Goal: Book appointment/travel/reservation

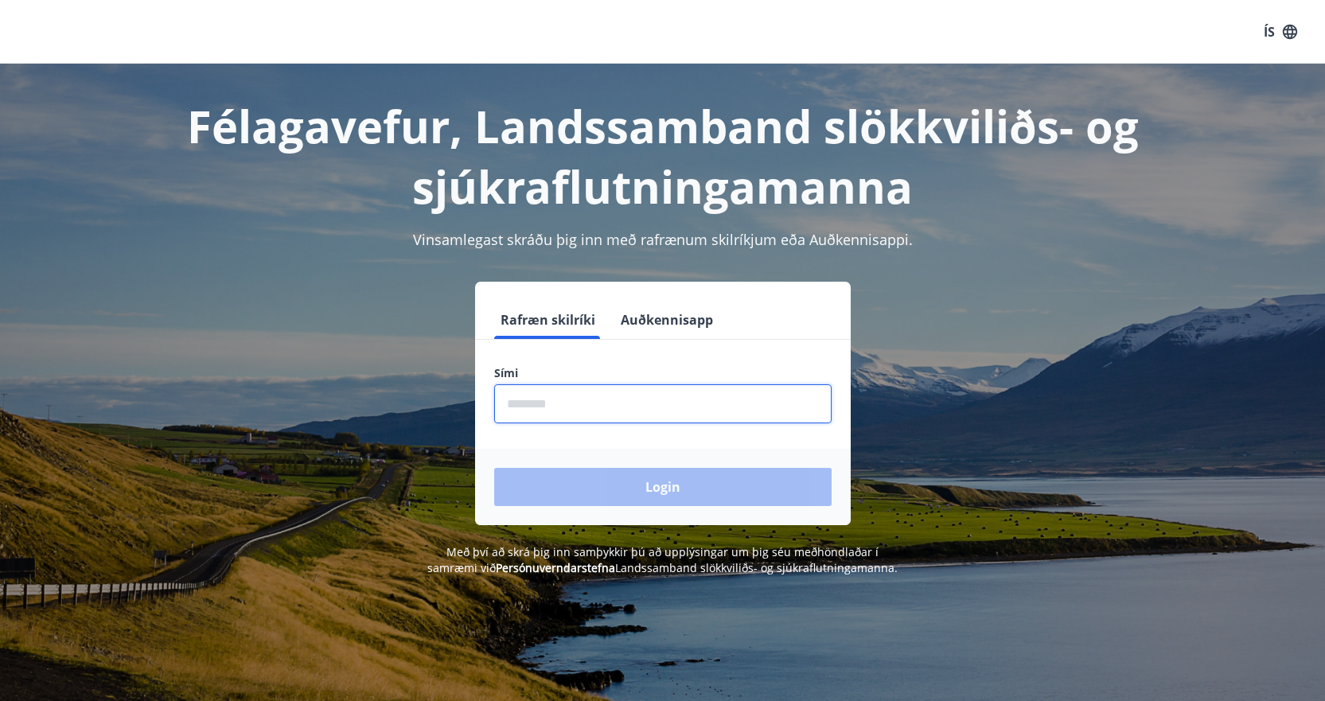
click at [610, 401] on input "phone" at bounding box center [662, 403] width 337 height 39
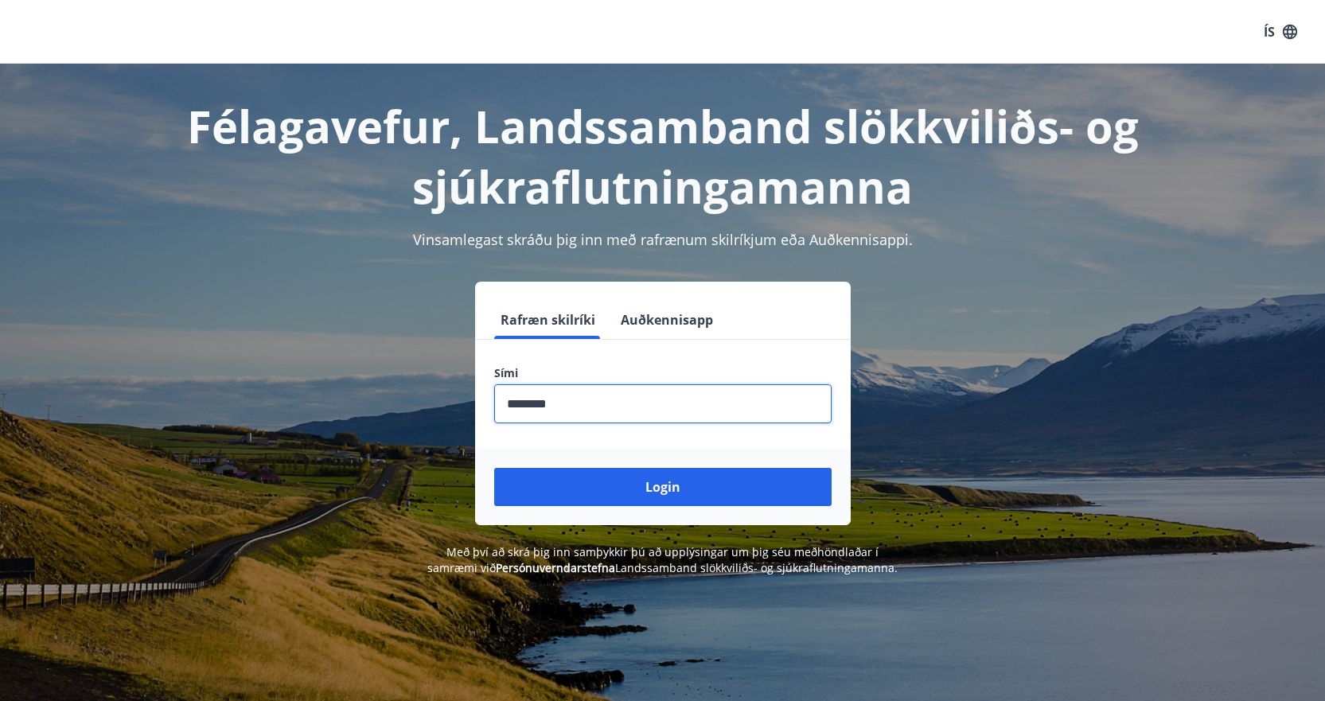
type input "********"
click at [494, 468] on button "Login" at bounding box center [662, 487] width 337 height 38
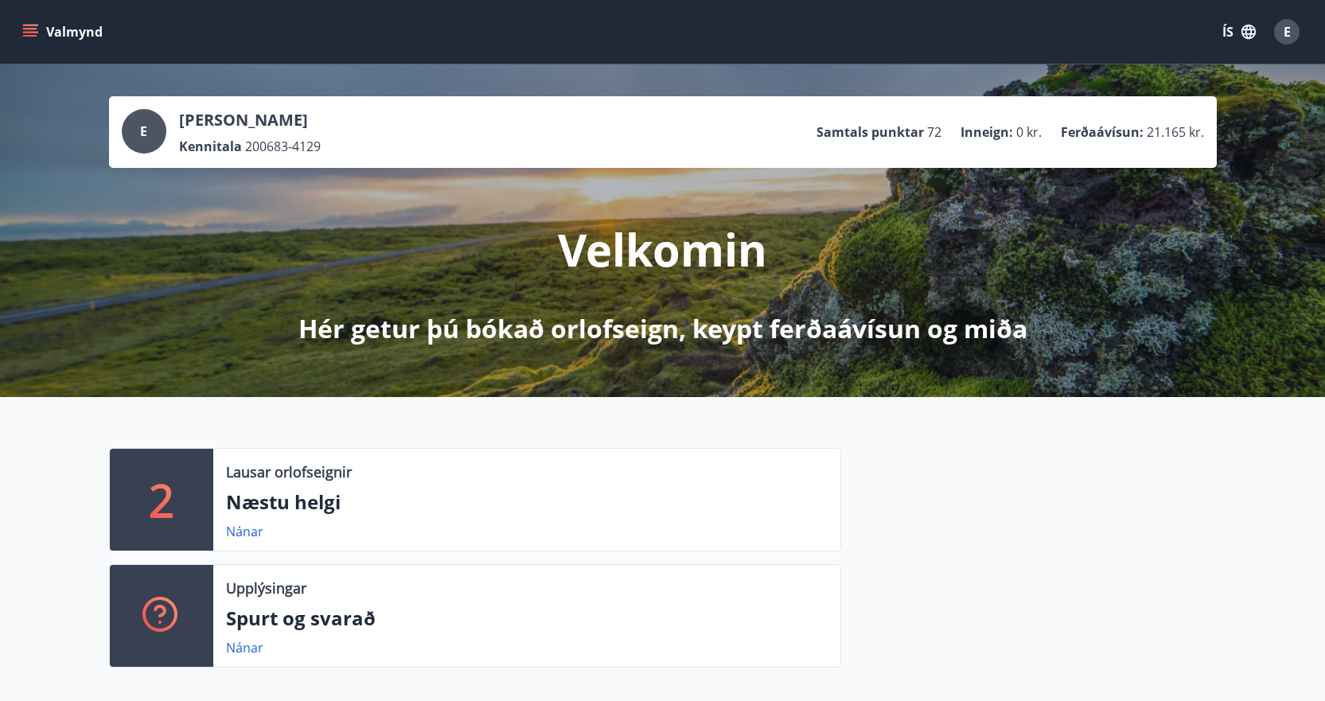
click at [37, 35] on icon "menu" at bounding box center [30, 32] width 16 height 16
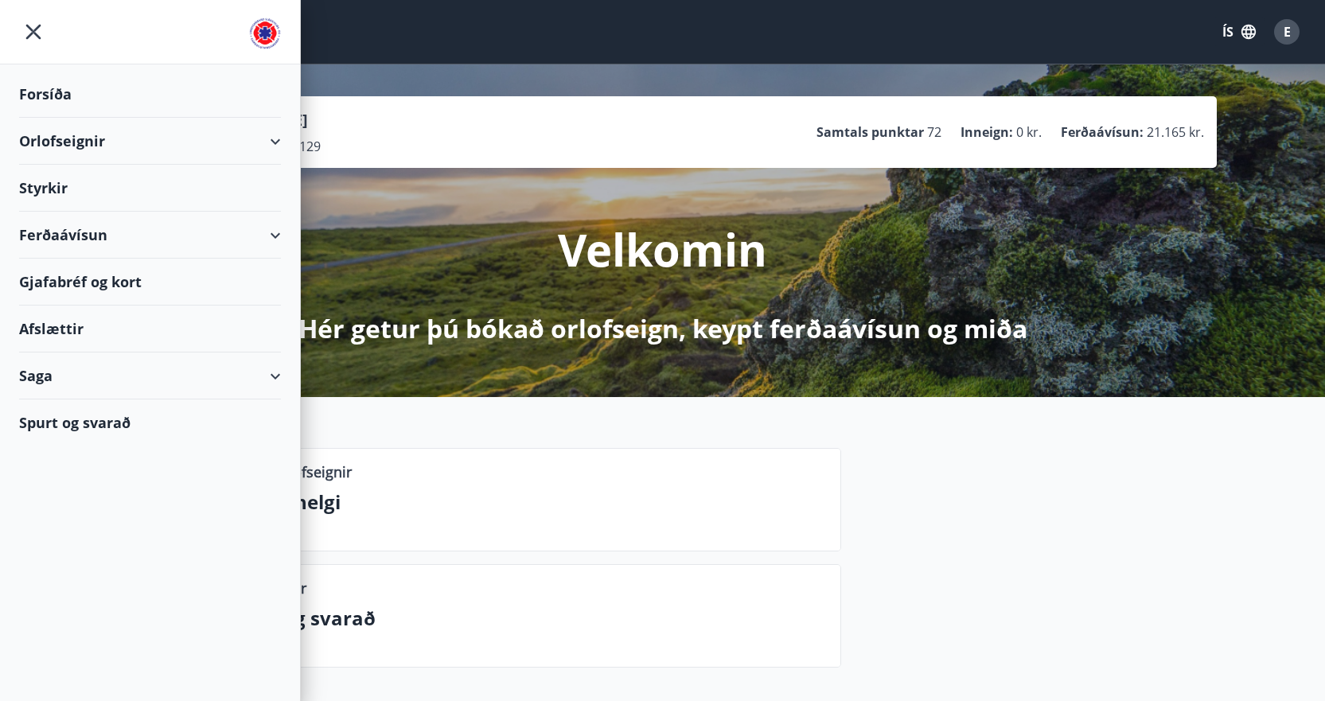
click at [38, 189] on div "Styrkir" at bounding box center [150, 188] width 262 height 47
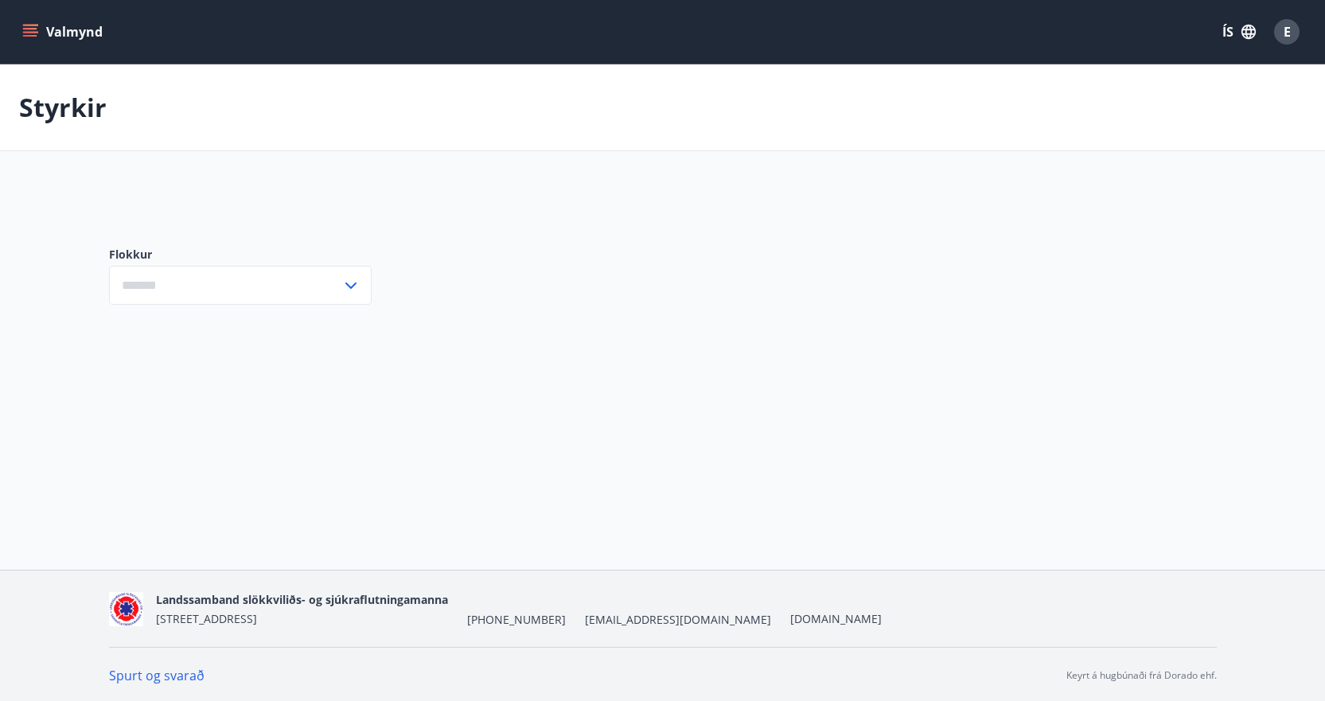
type input "***"
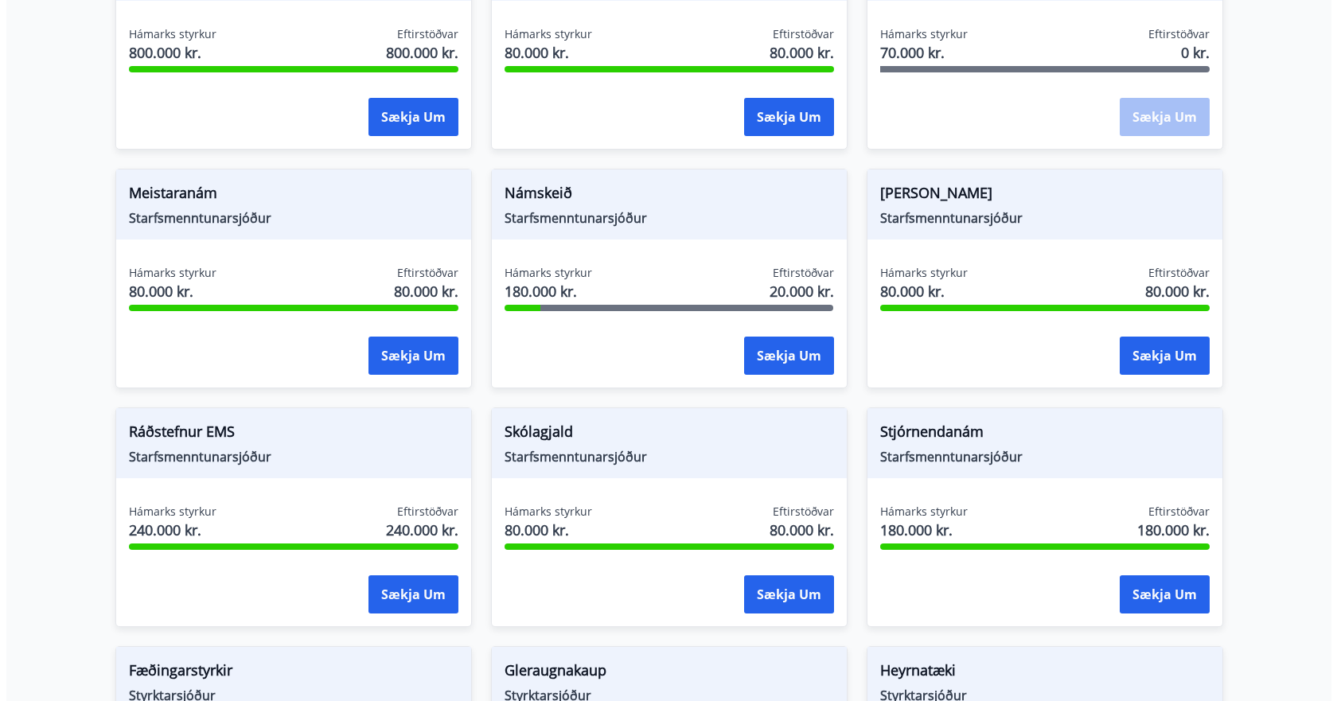
scroll to position [557, 0]
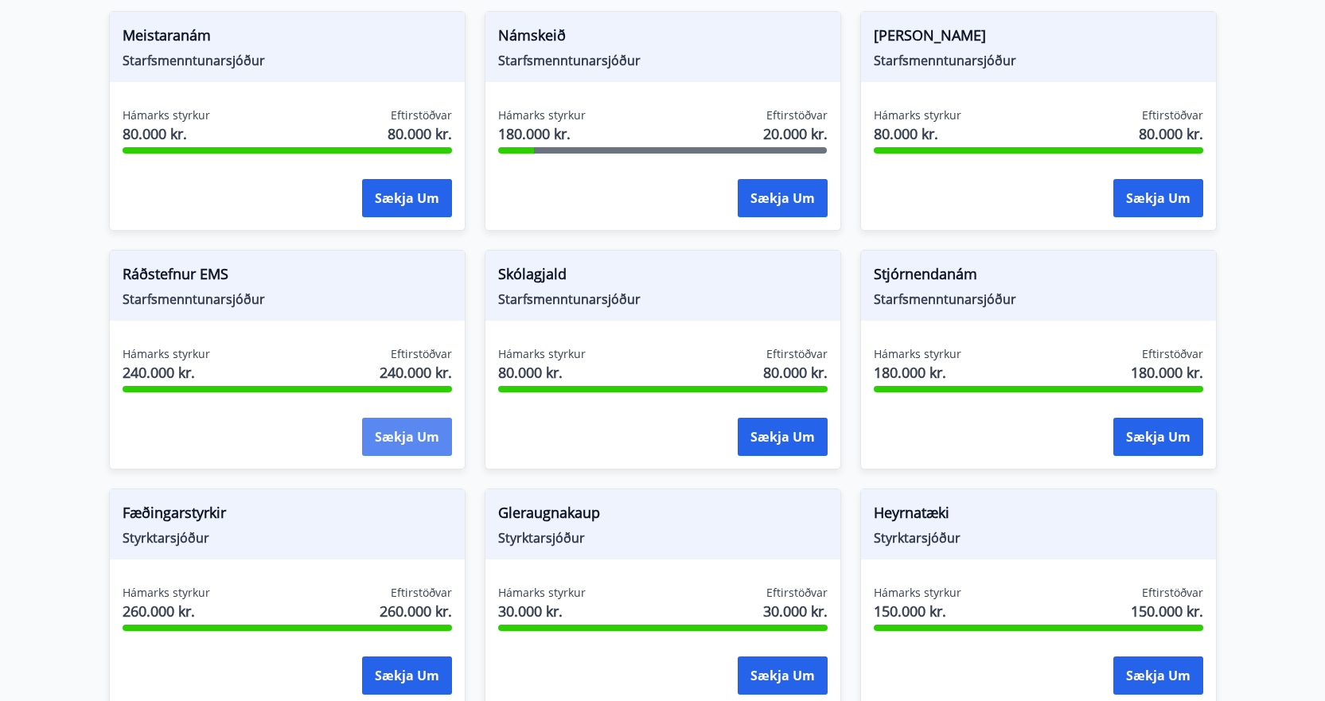
click at [392, 438] on button "Sækja um" at bounding box center [407, 437] width 90 height 38
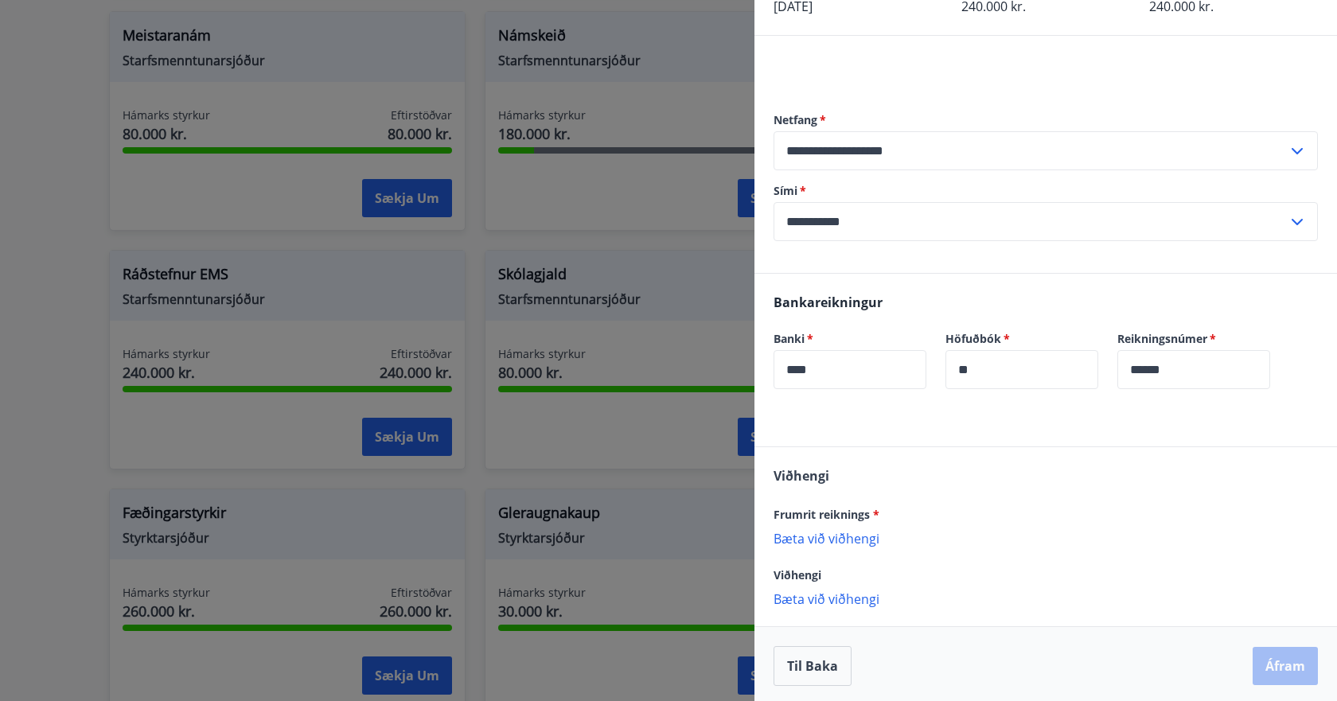
scroll to position [111, 0]
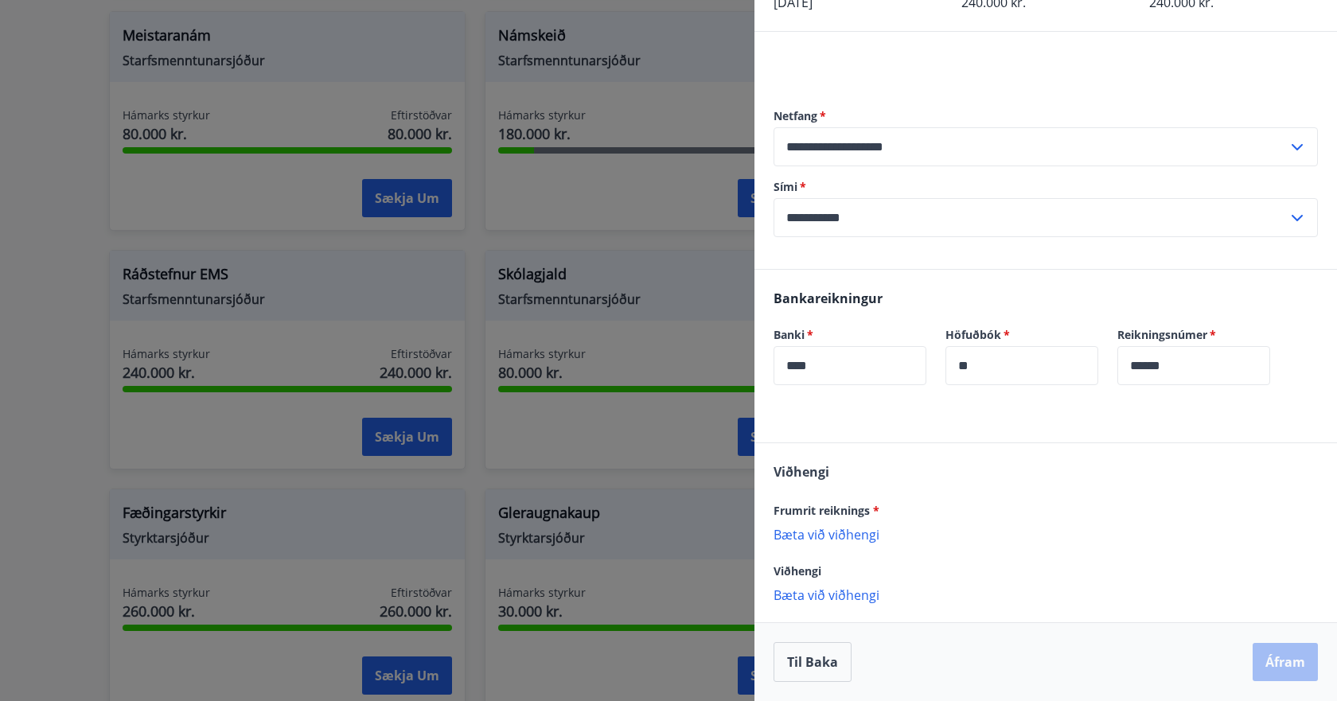
click at [840, 535] on p "Bæta við viðhengi" at bounding box center [1045, 534] width 544 height 16
click at [841, 531] on p "Bæta við viðhengi" at bounding box center [1045, 534] width 544 height 16
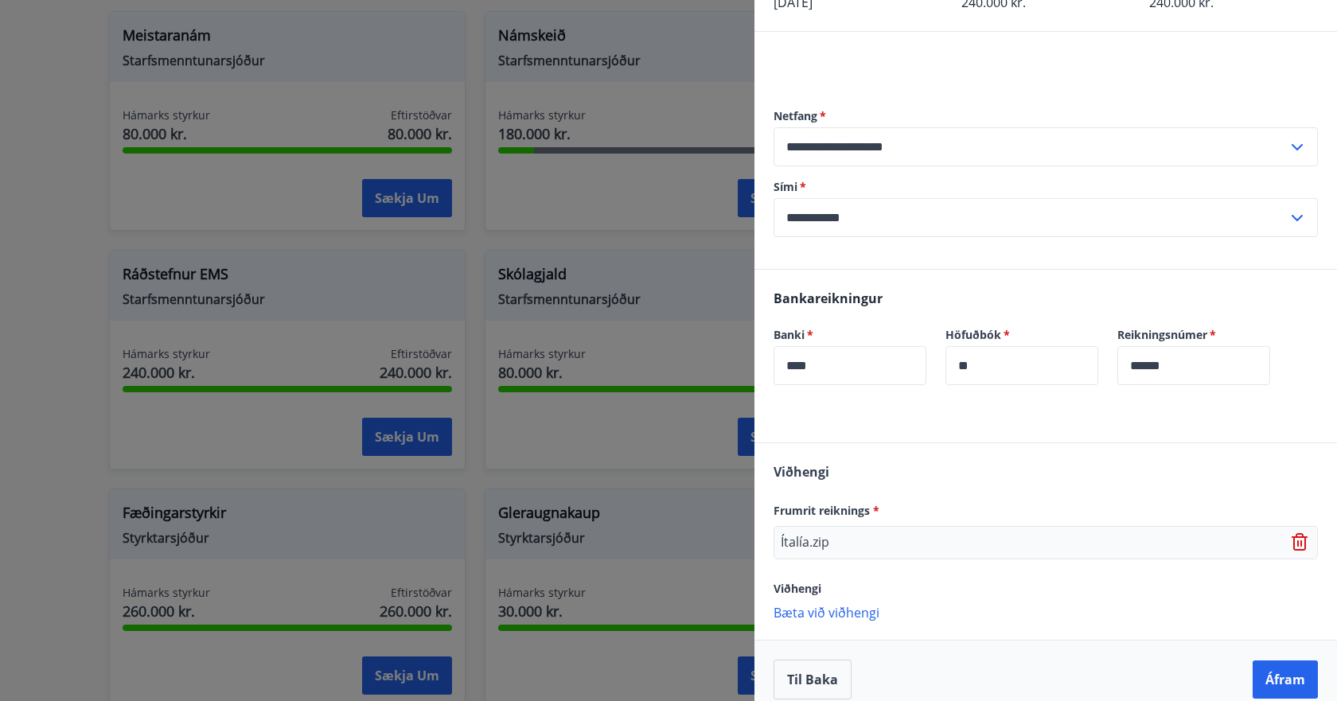
click at [1292, 539] on icon at bounding box center [1301, 542] width 19 height 19
click at [862, 531] on p "Bæta við viðhengi" at bounding box center [1045, 534] width 544 height 16
click at [858, 612] on p "Bæta við viðhengi" at bounding box center [1045, 612] width 544 height 16
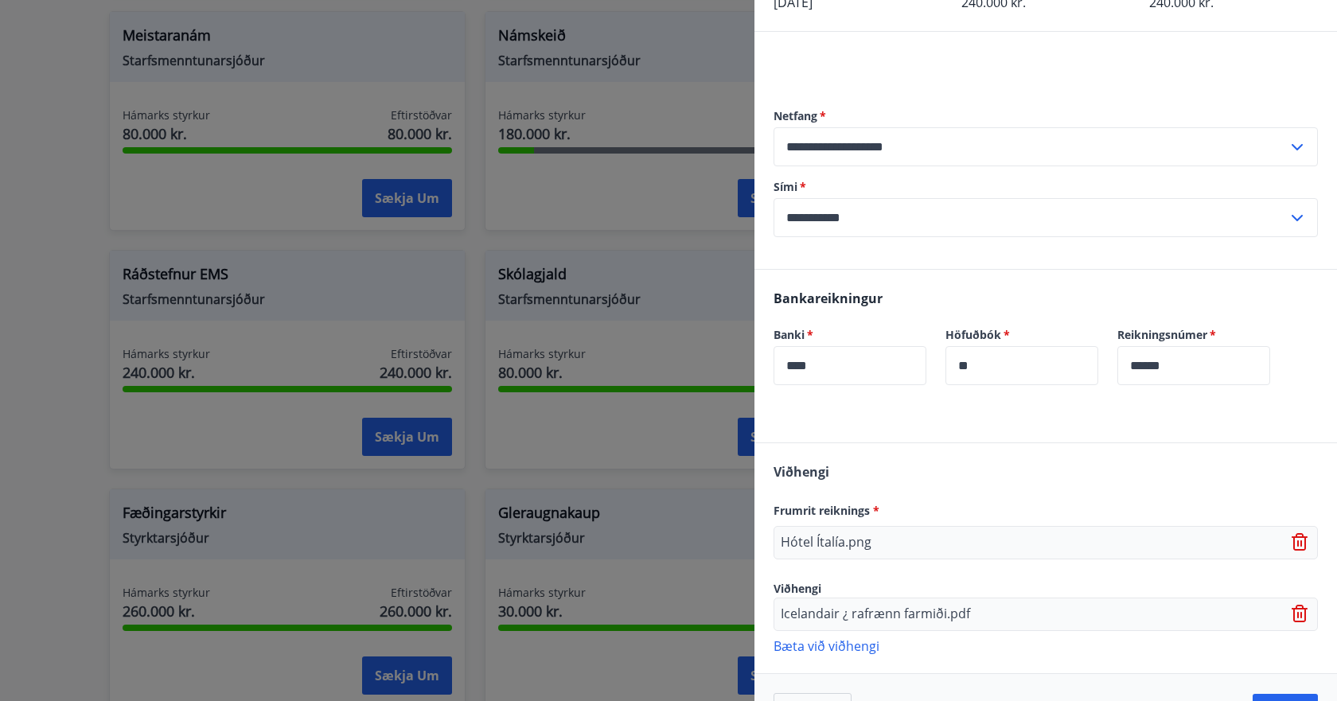
click at [818, 647] on p "Bæta við viðhengi" at bounding box center [1045, 645] width 544 height 16
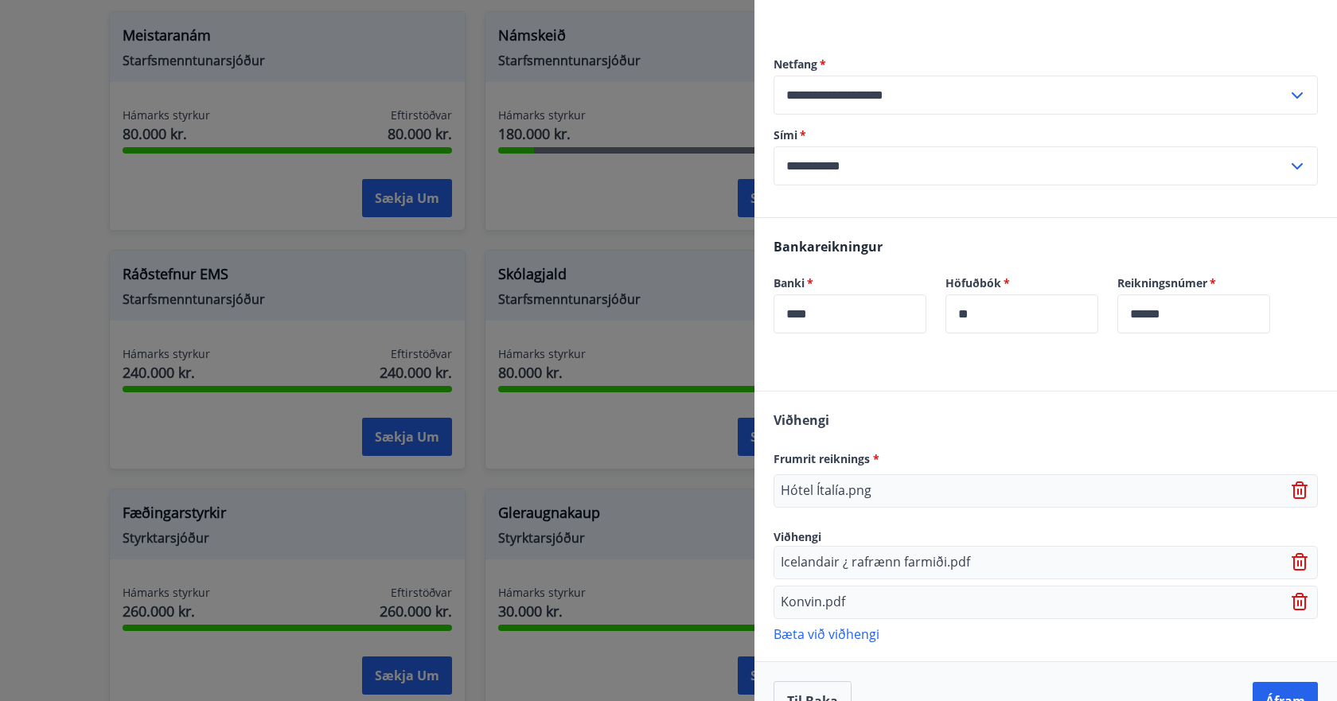
scroll to position [201, 0]
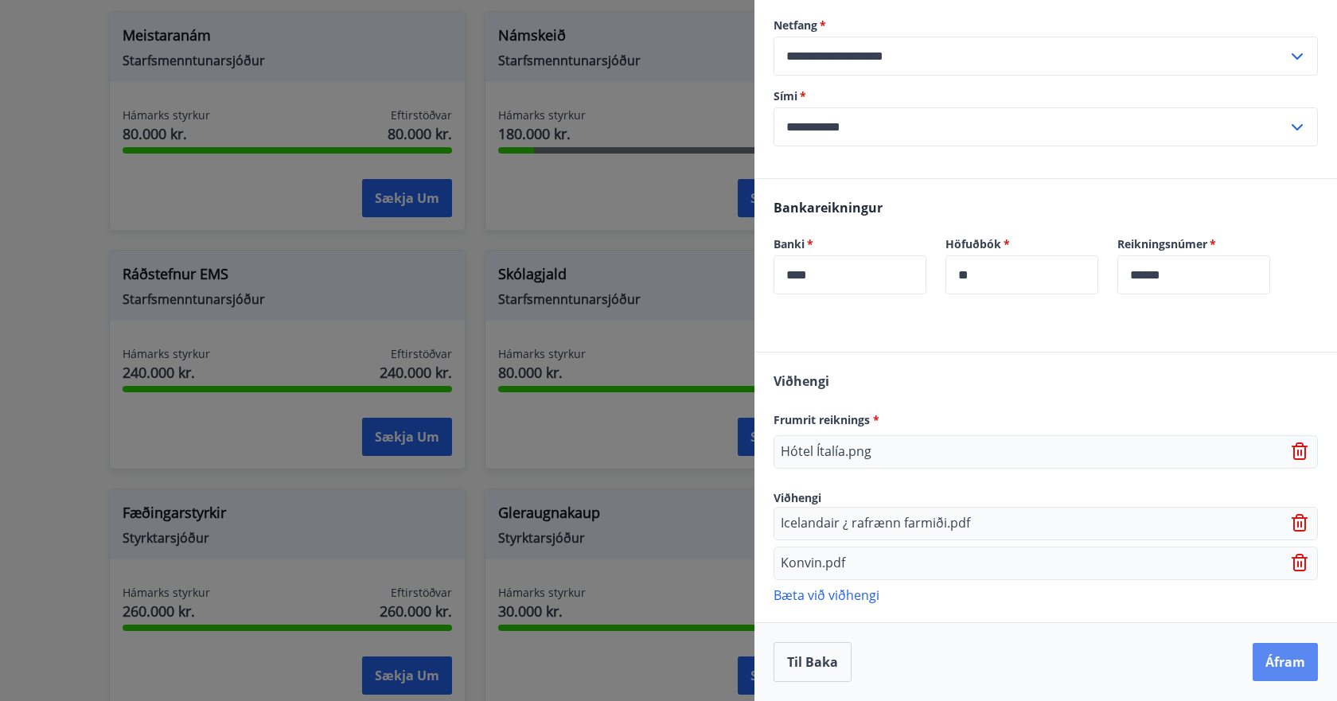
click at [1283, 659] on button "Áfram" at bounding box center [1285, 662] width 65 height 38
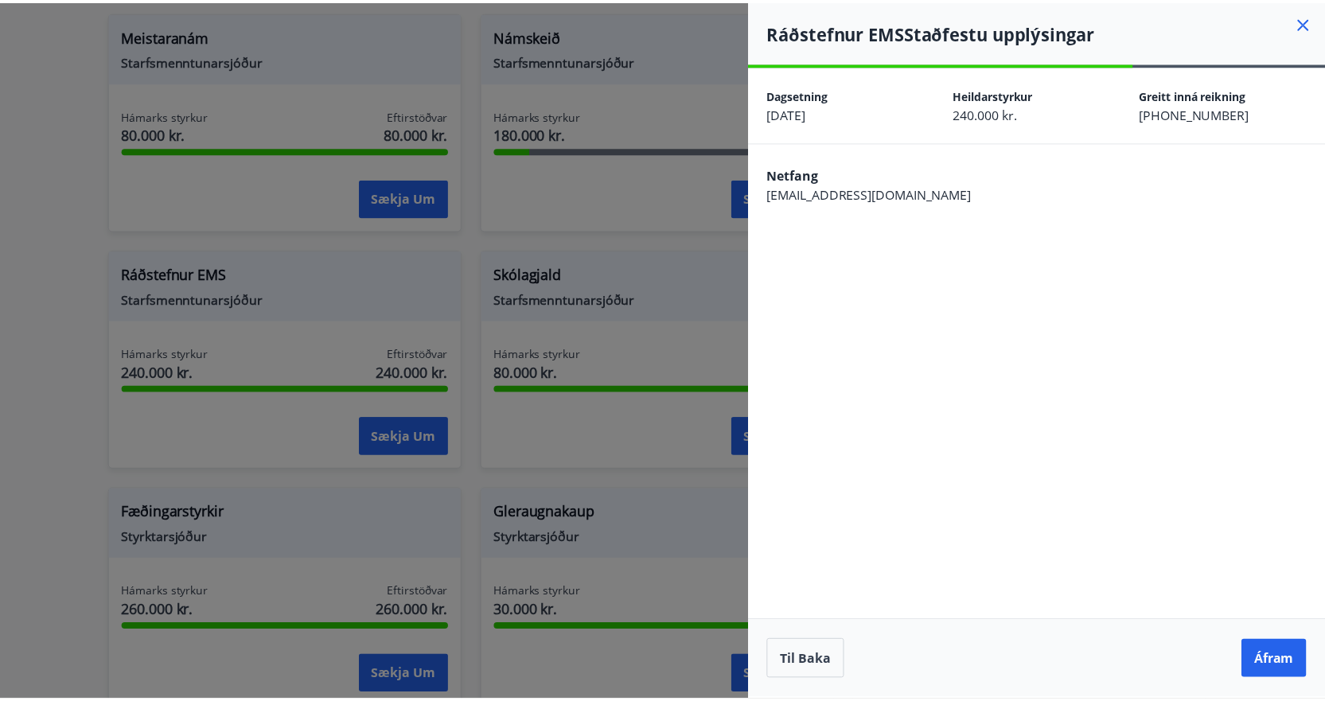
scroll to position [0, 0]
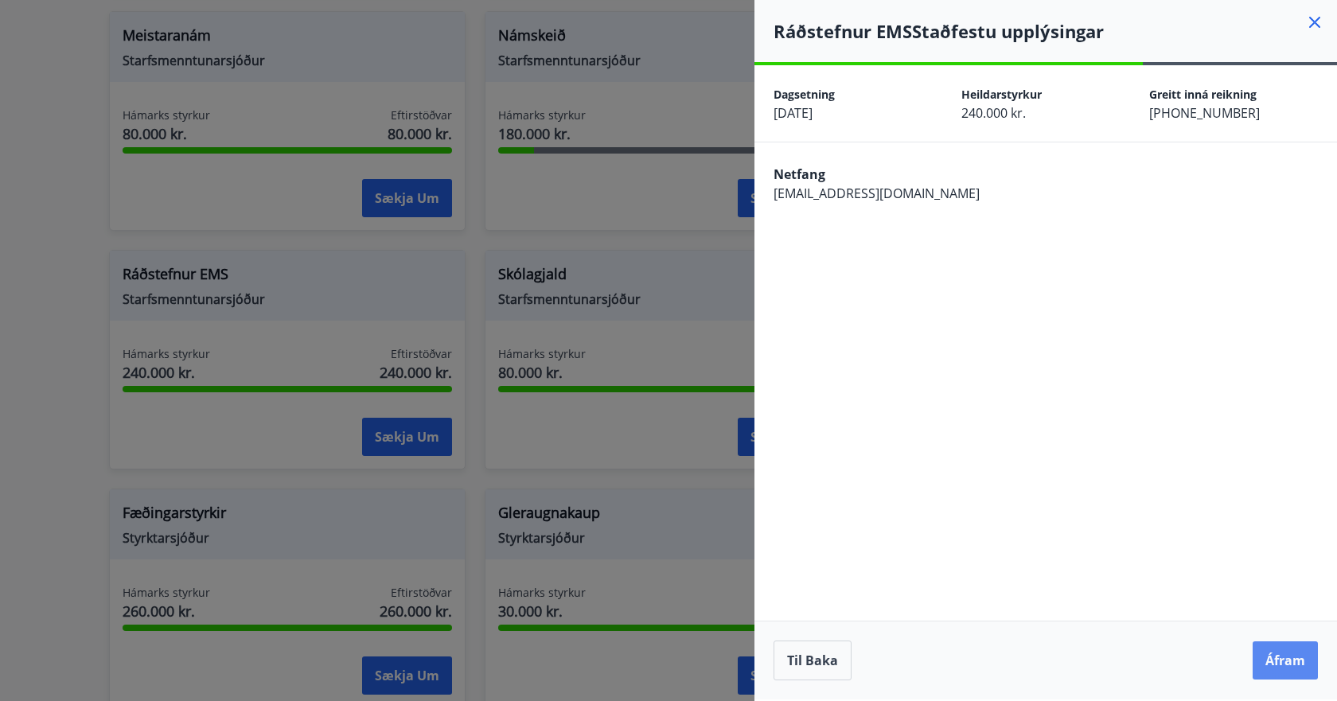
click at [1274, 663] on button "Áfram" at bounding box center [1285, 660] width 65 height 38
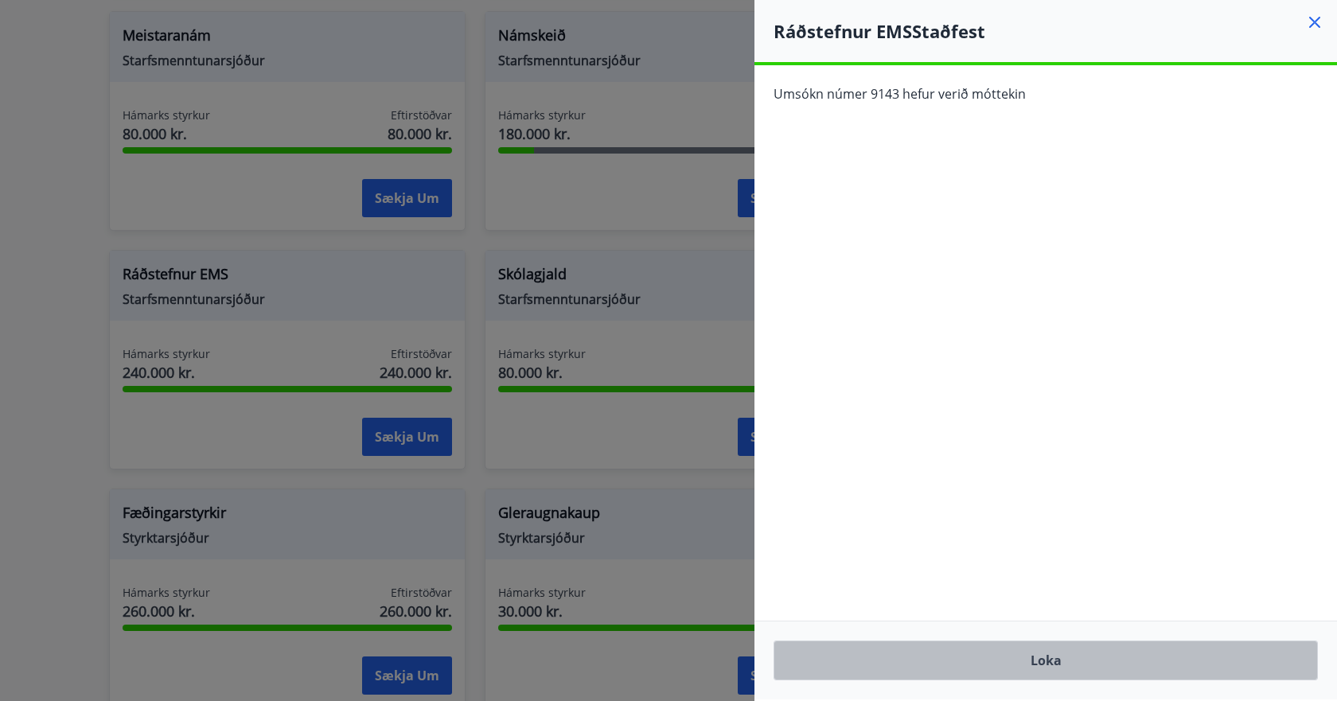
click at [1058, 662] on button "Loka" at bounding box center [1045, 661] width 544 height 40
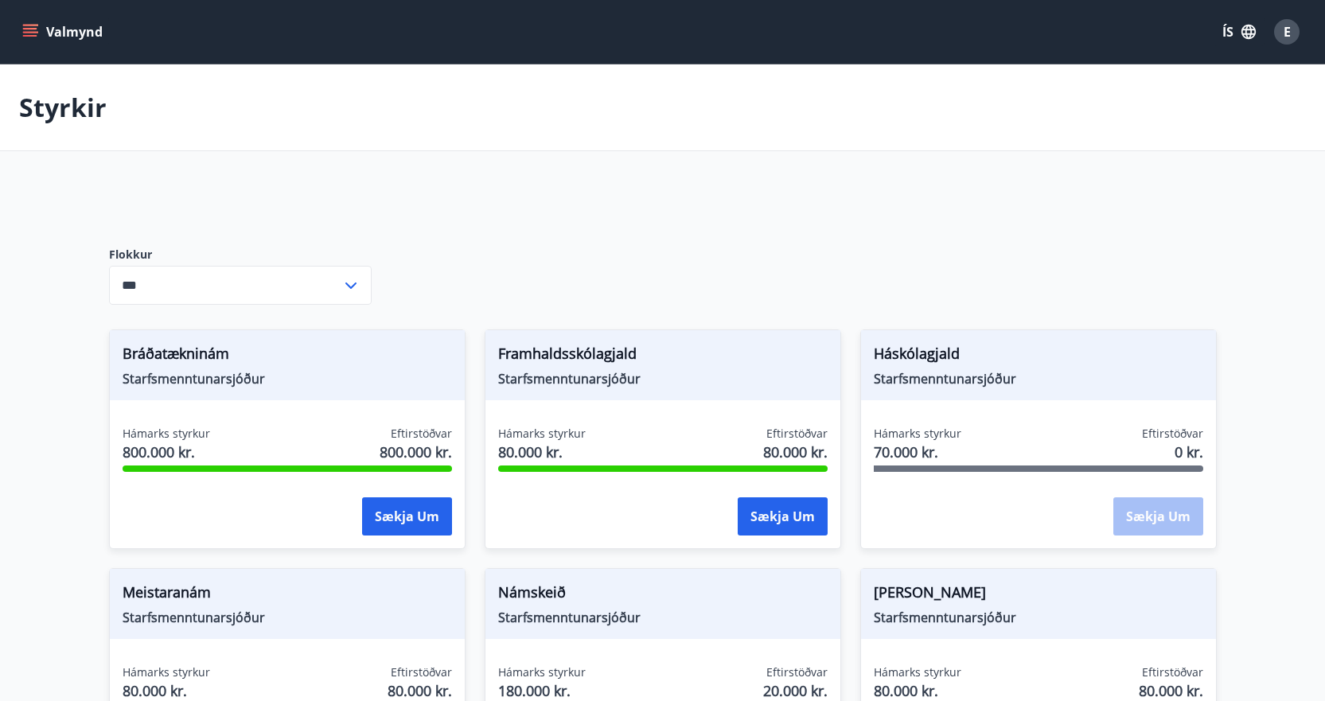
click at [60, 33] on button "Valmynd" at bounding box center [64, 32] width 90 height 29
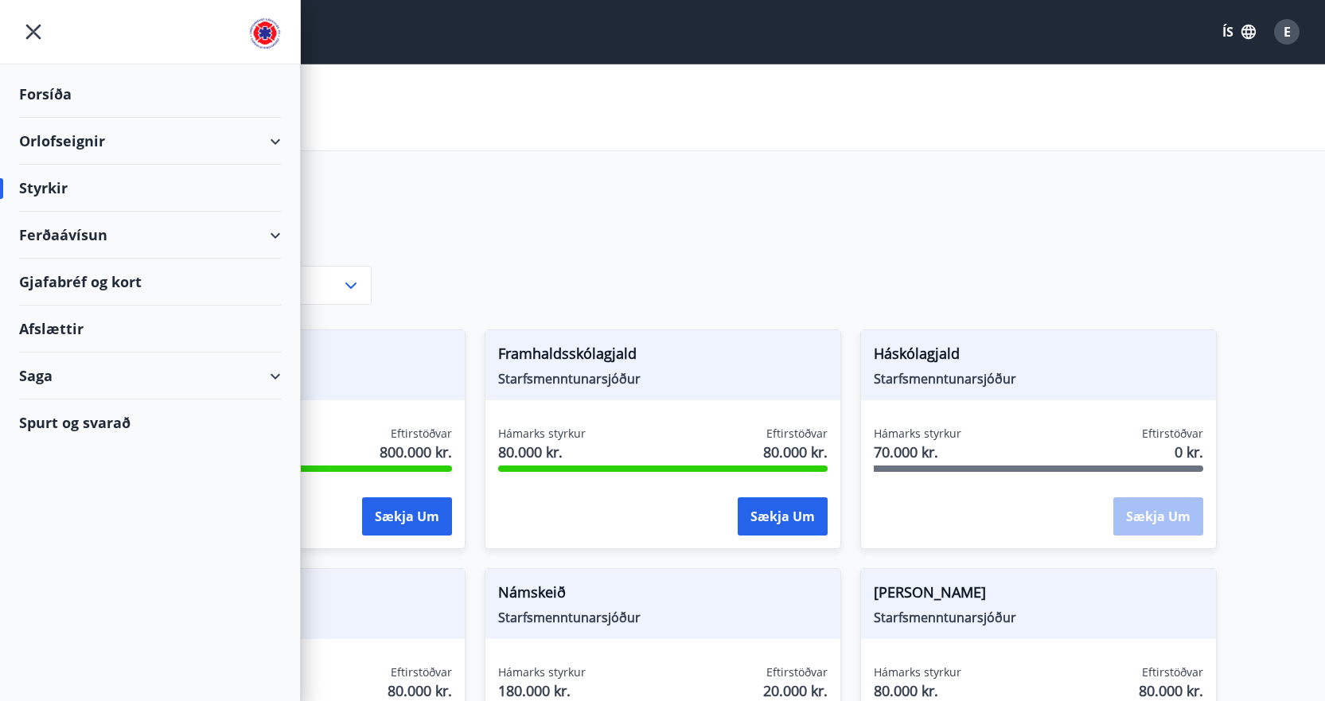
click at [37, 380] on div "Saga" at bounding box center [150, 376] width 262 height 47
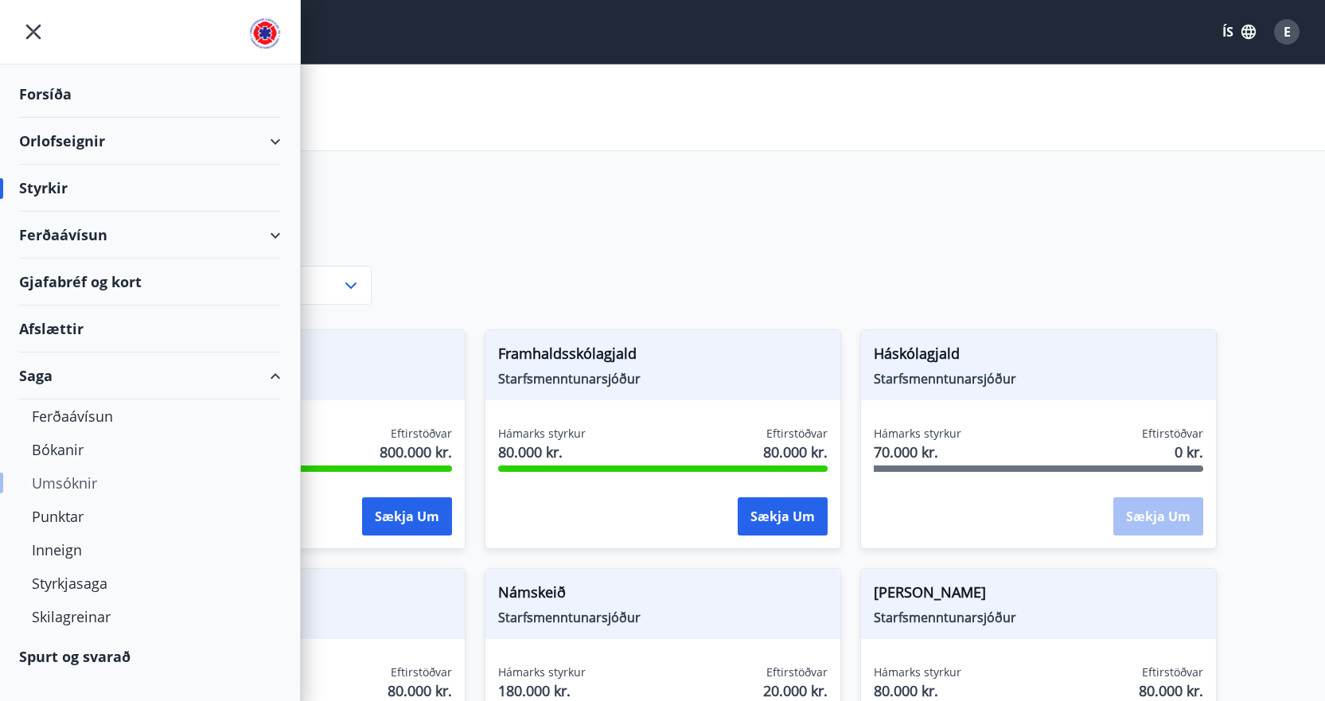
click at [64, 477] on div "Umsóknir" at bounding box center [150, 482] width 236 height 33
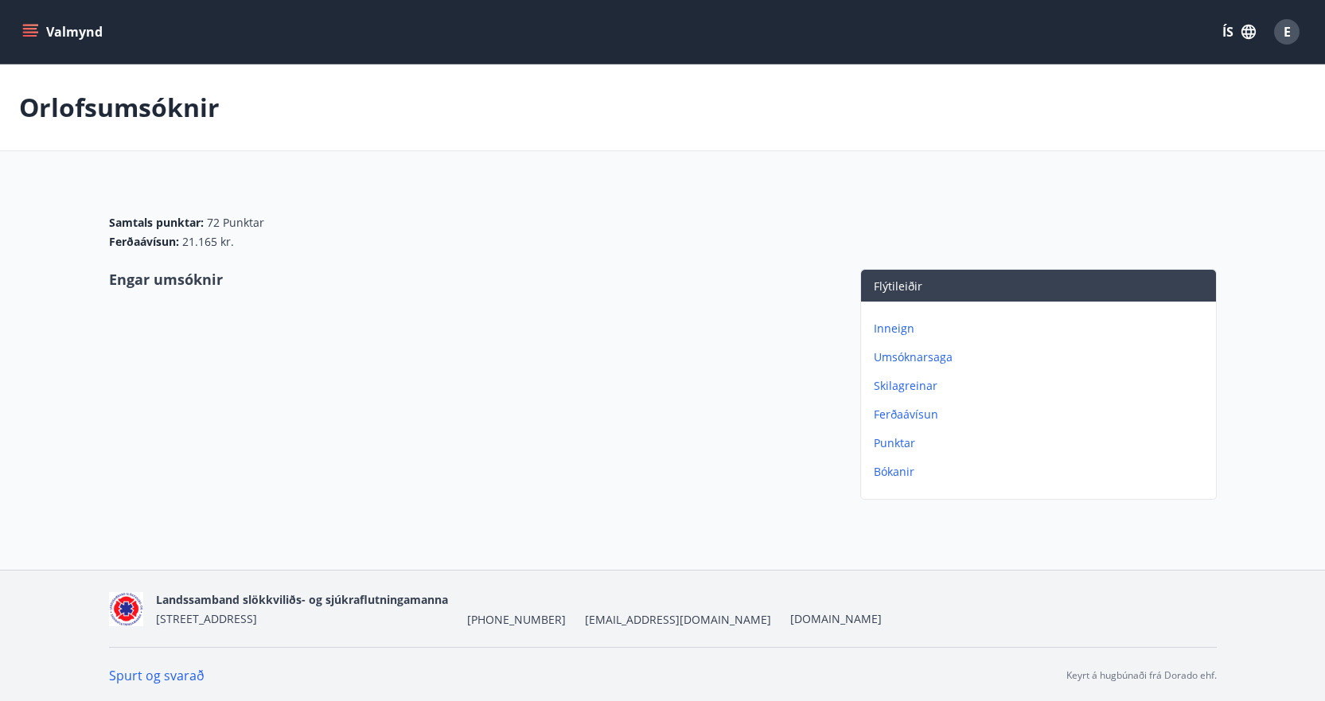
click at [897, 331] on p "Inneign" at bounding box center [1042, 329] width 336 height 16
click at [891, 470] on p "Umsóknir" at bounding box center [1042, 472] width 336 height 16
click at [899, 445] on p "Punktar" at bounding box center [1042, 443] width 336 height 16
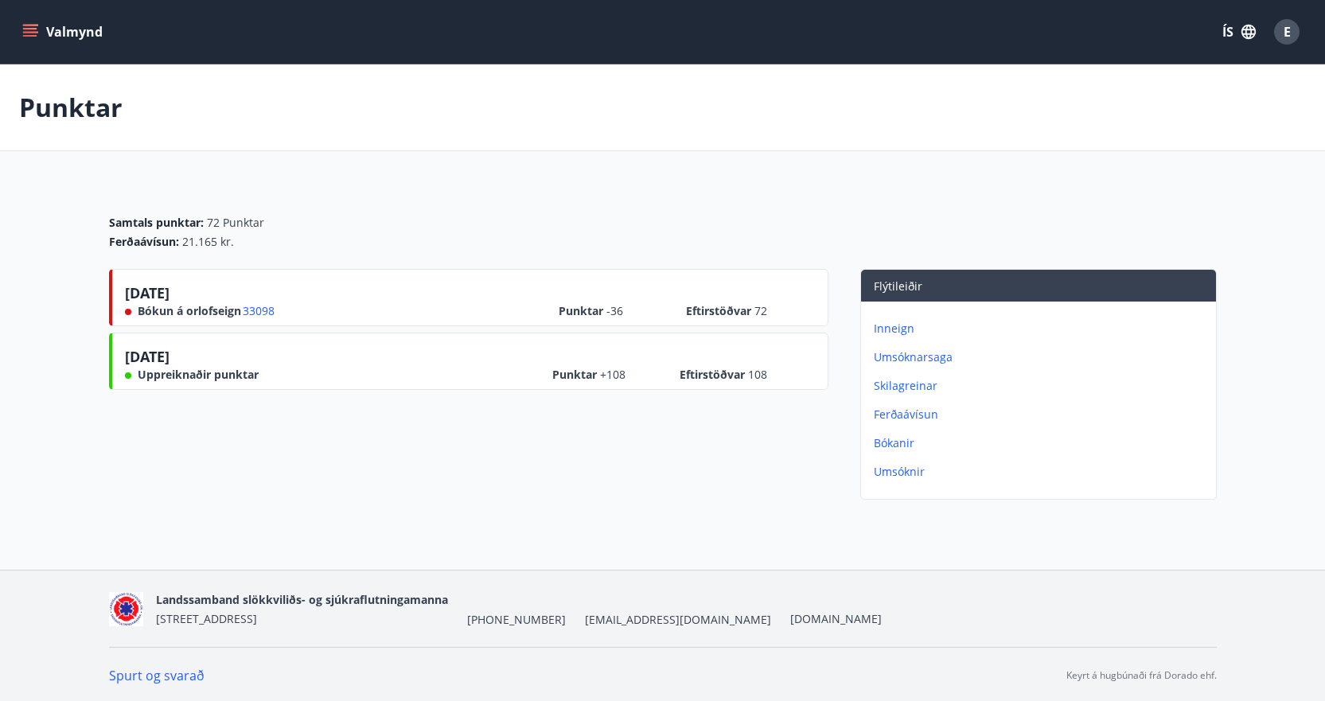
click at [897, 388] on p "Skilagreinar" at bounding box center [1042, 386] width 336 height 16
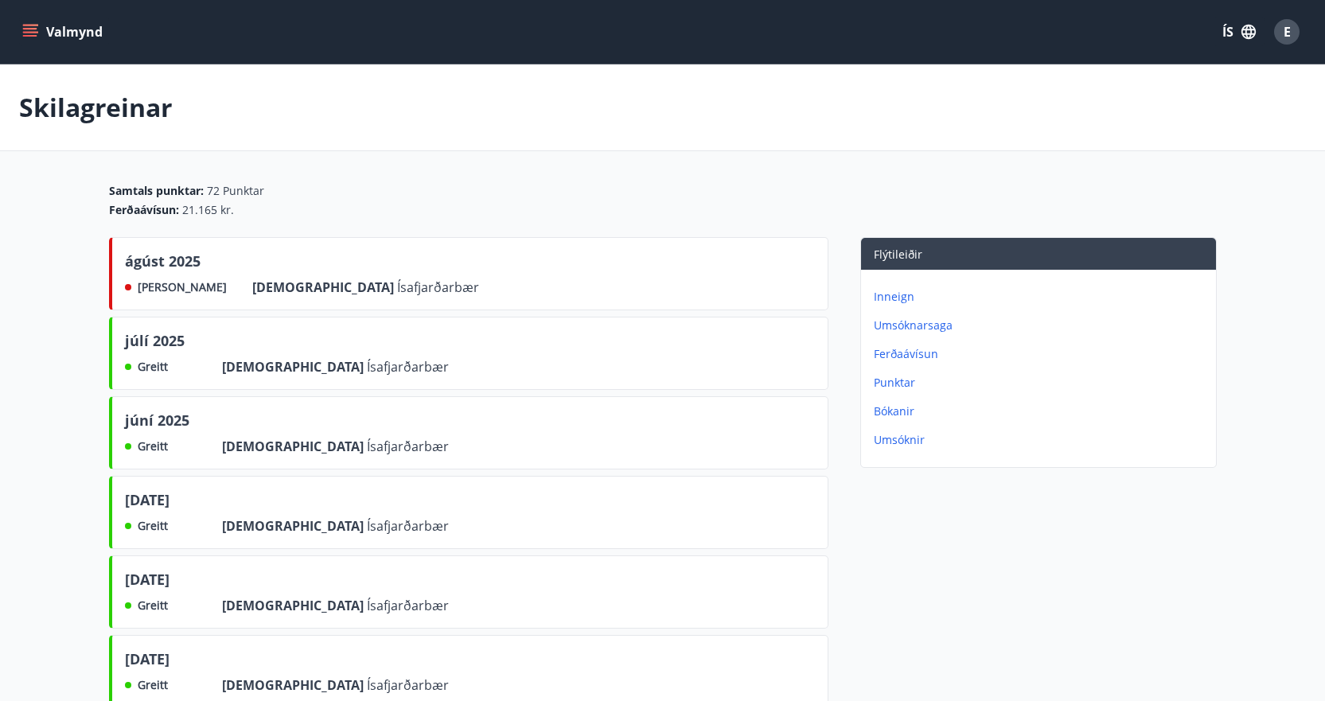
click at [925, 322] on p "Umsóknarsaga" at bounding box center [1042, 326] width 336 height 16
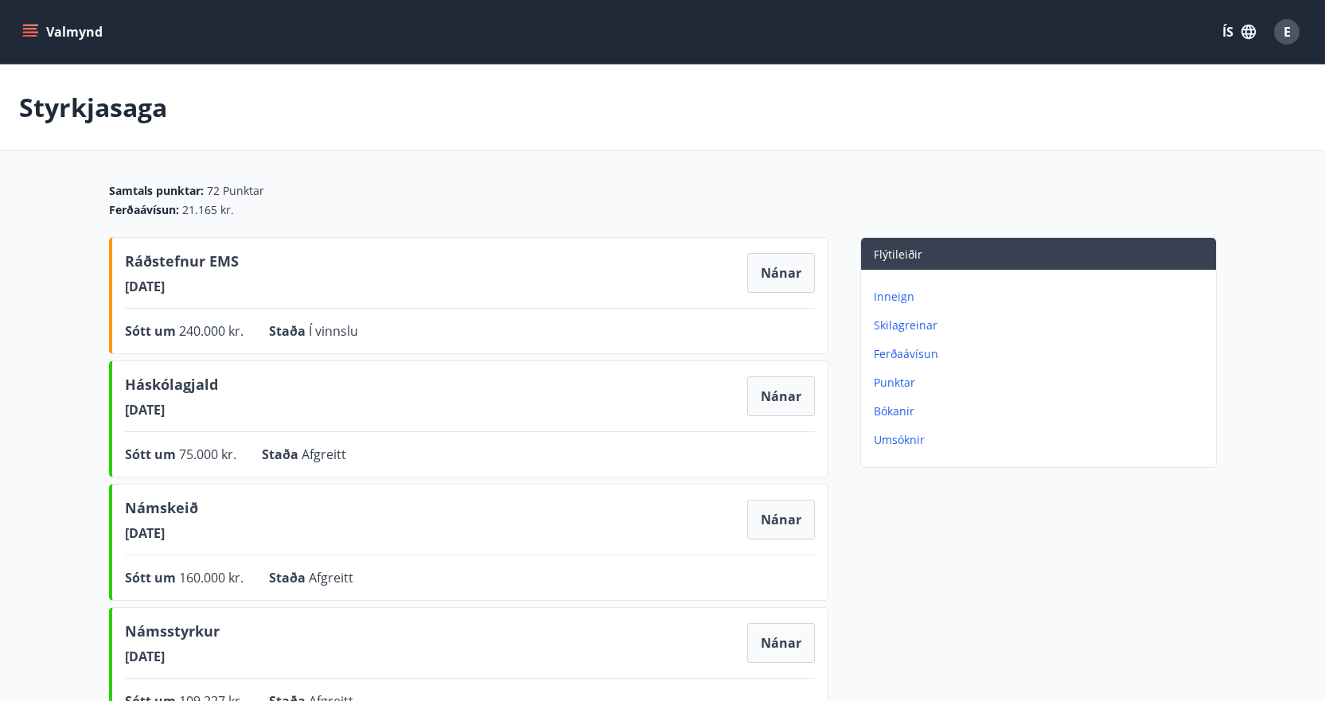
click at [55, 21] on button "Valmynd" at bounding box center [64, 32] width 90 height 29
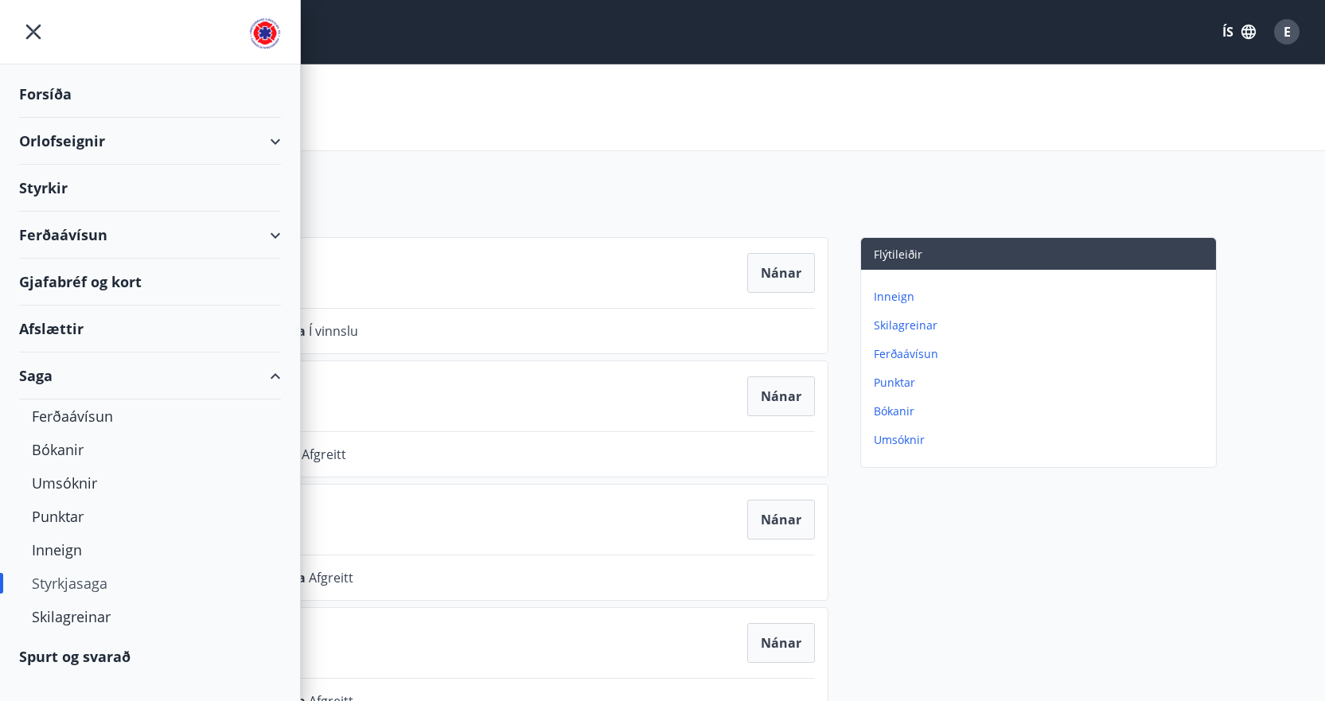
click at [99, 146] on div "Orlofseignir" at bounding box center [150, 141] width 262 height 47
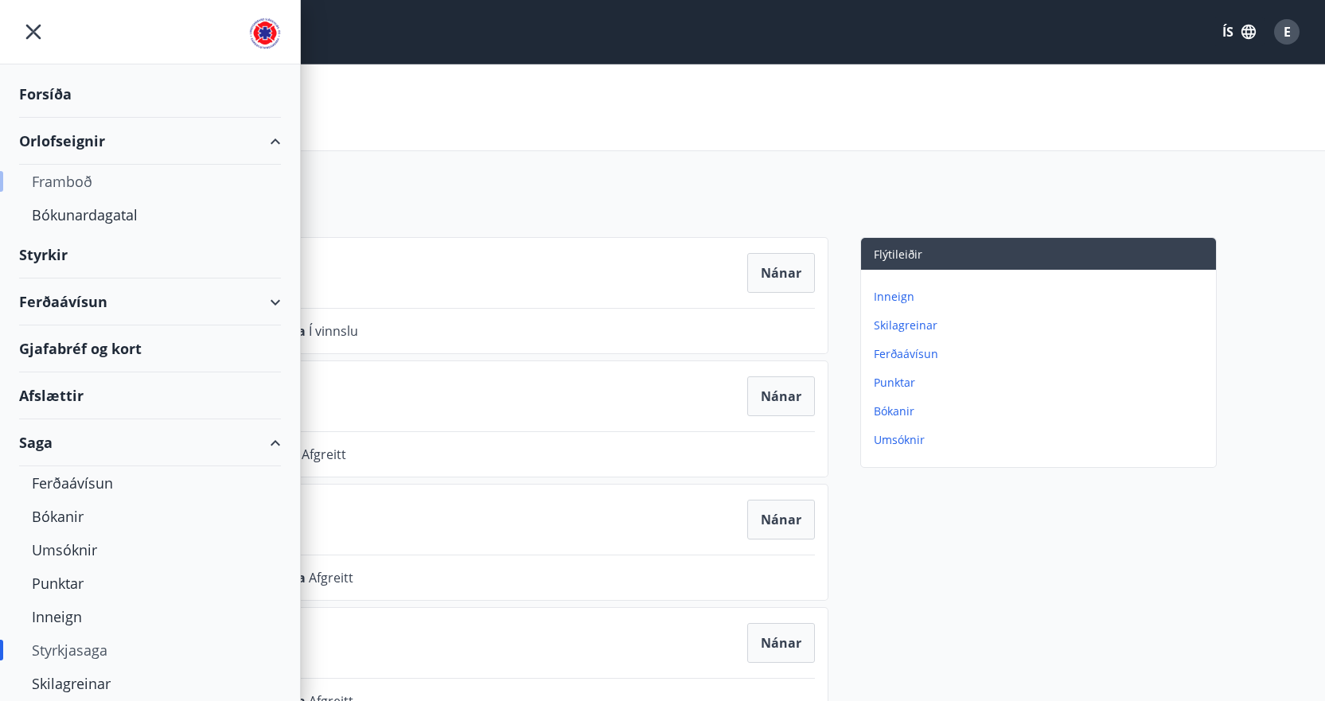
click at [53, 182] on div "Framboð" at bounding box center [150, 181] width 236 height 33
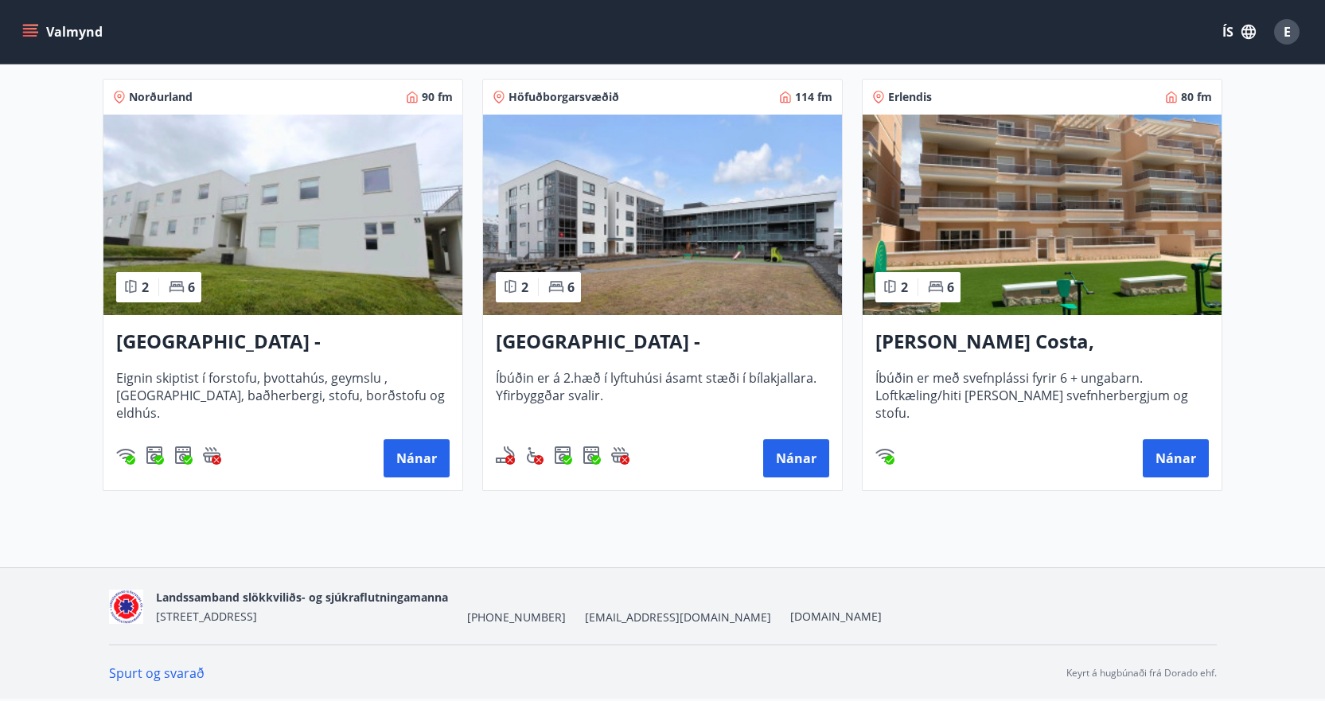
scroll to position [704, 0]
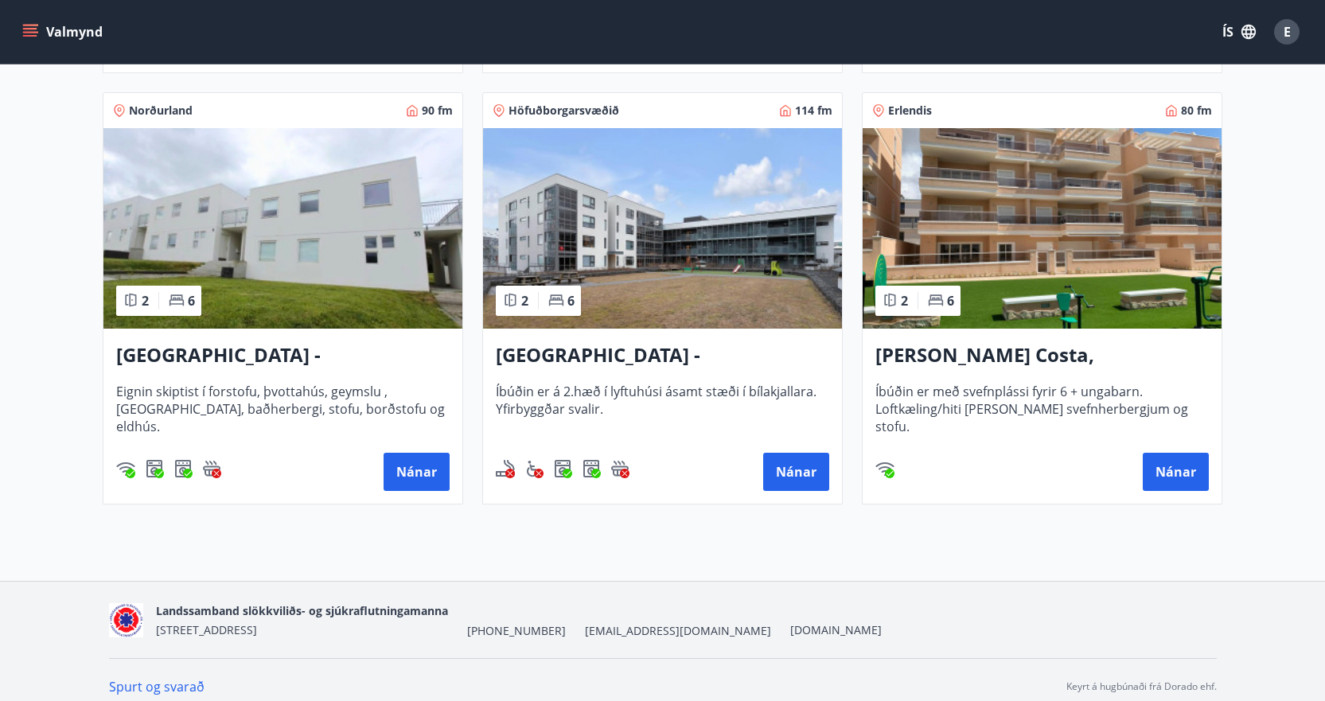
click at [1065, 358] on h3 "[PERSON_NAME] Costa, [GEOGRAPHIC_DATA]" at bounding box center [1041, 355] width 333 height 29
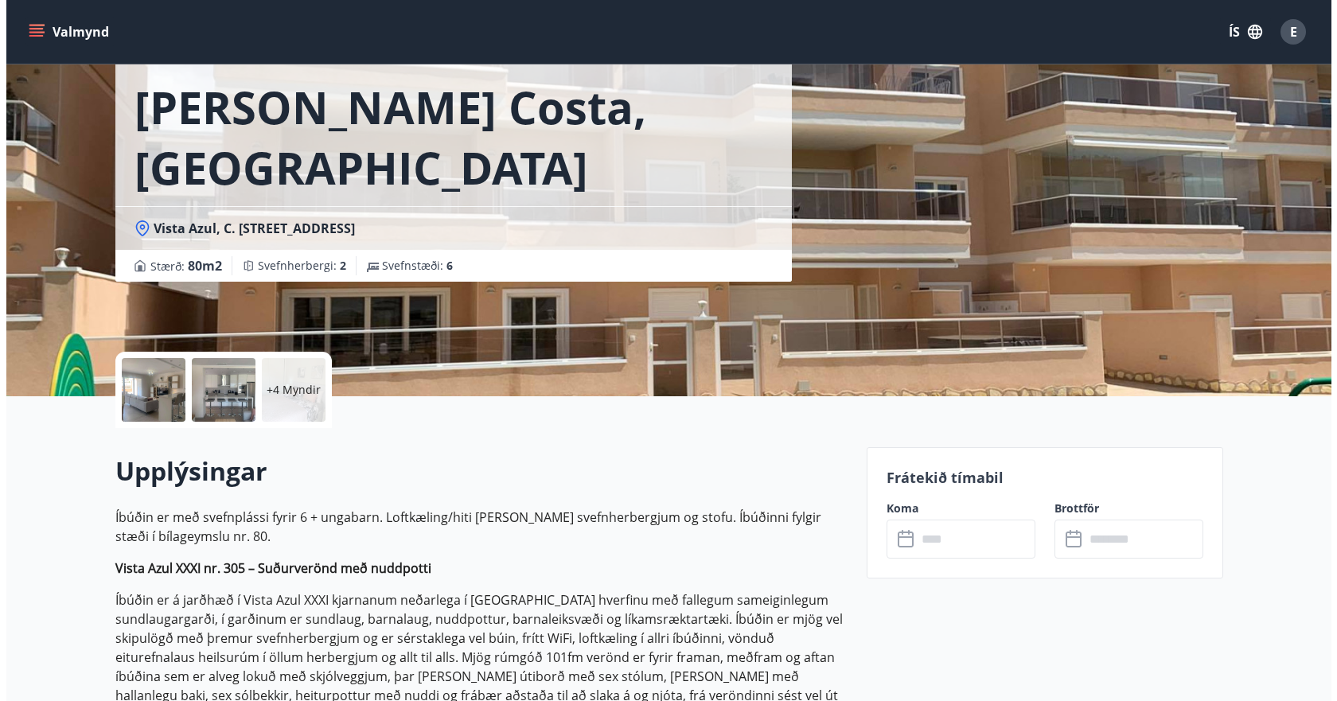
scroll to position [159, 0]
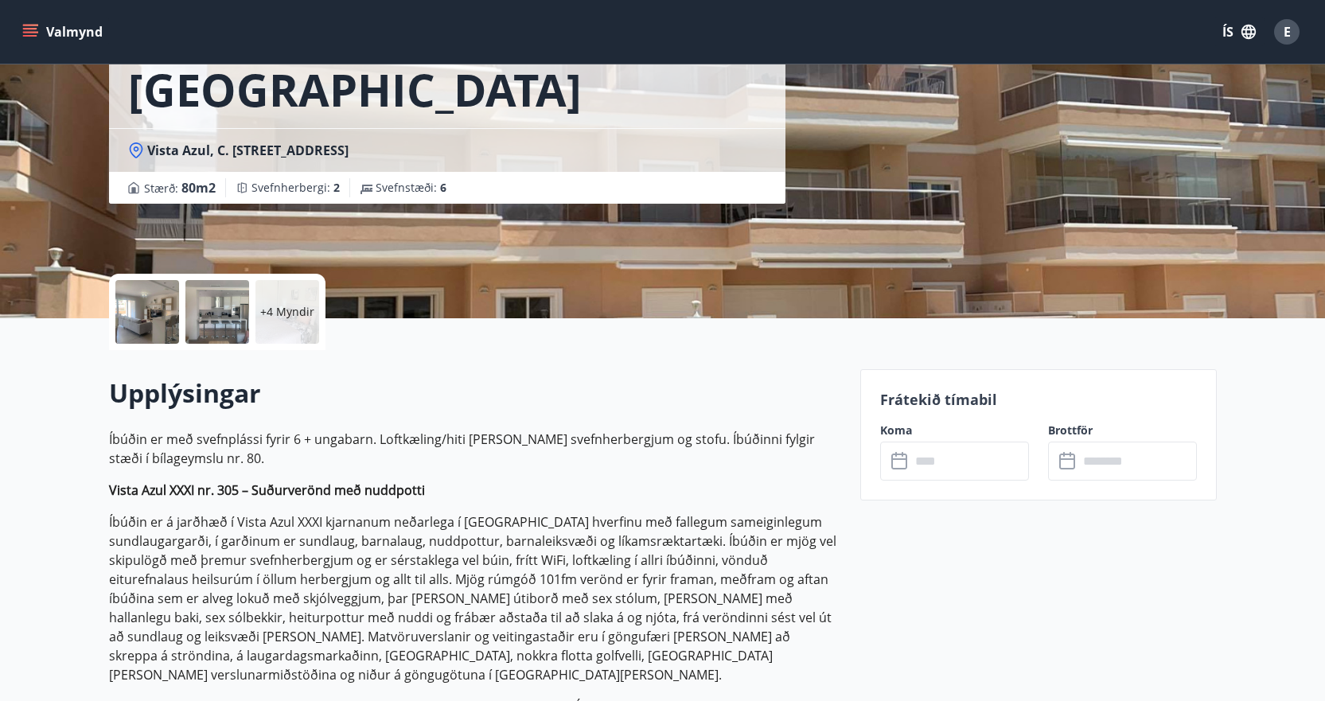
click at [155, 314] on div at bounding box center [147, 312] width 64 height 64
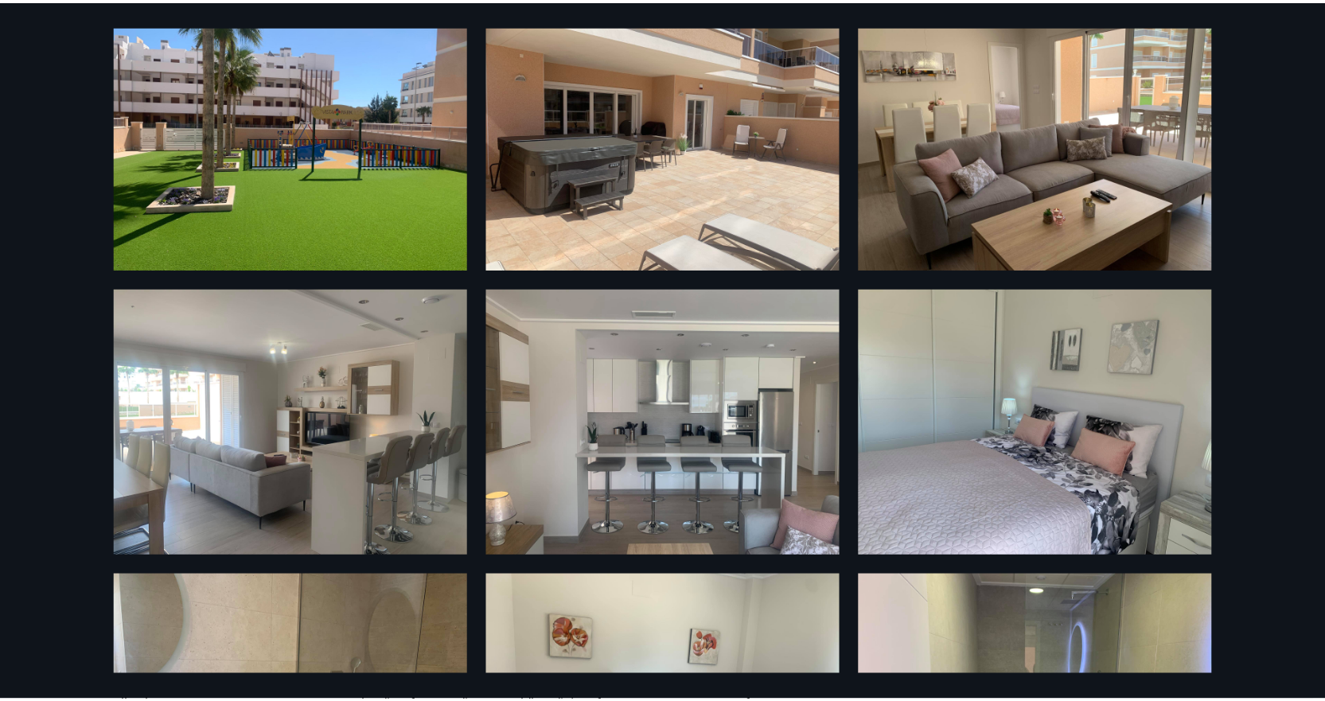
scroll to position [0, 0]
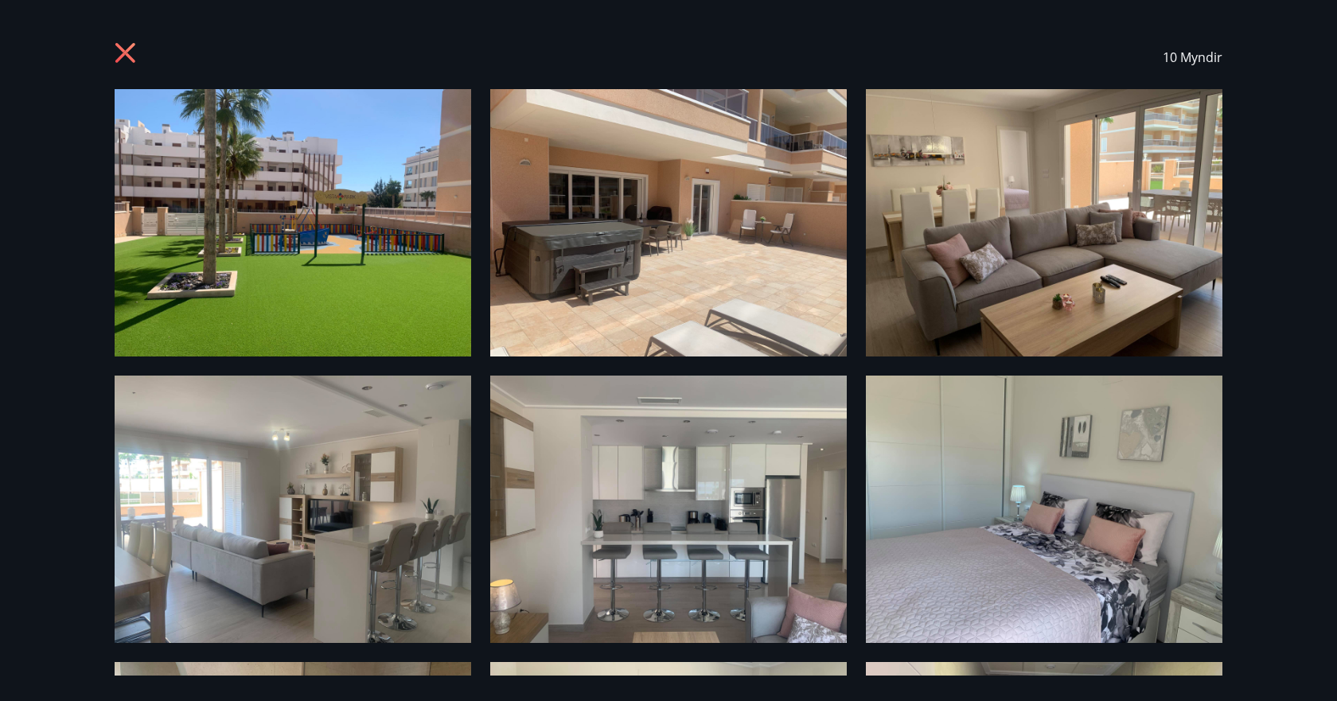
click at [326, 313] on img at bounding box center [293, 222] width 357 height 267
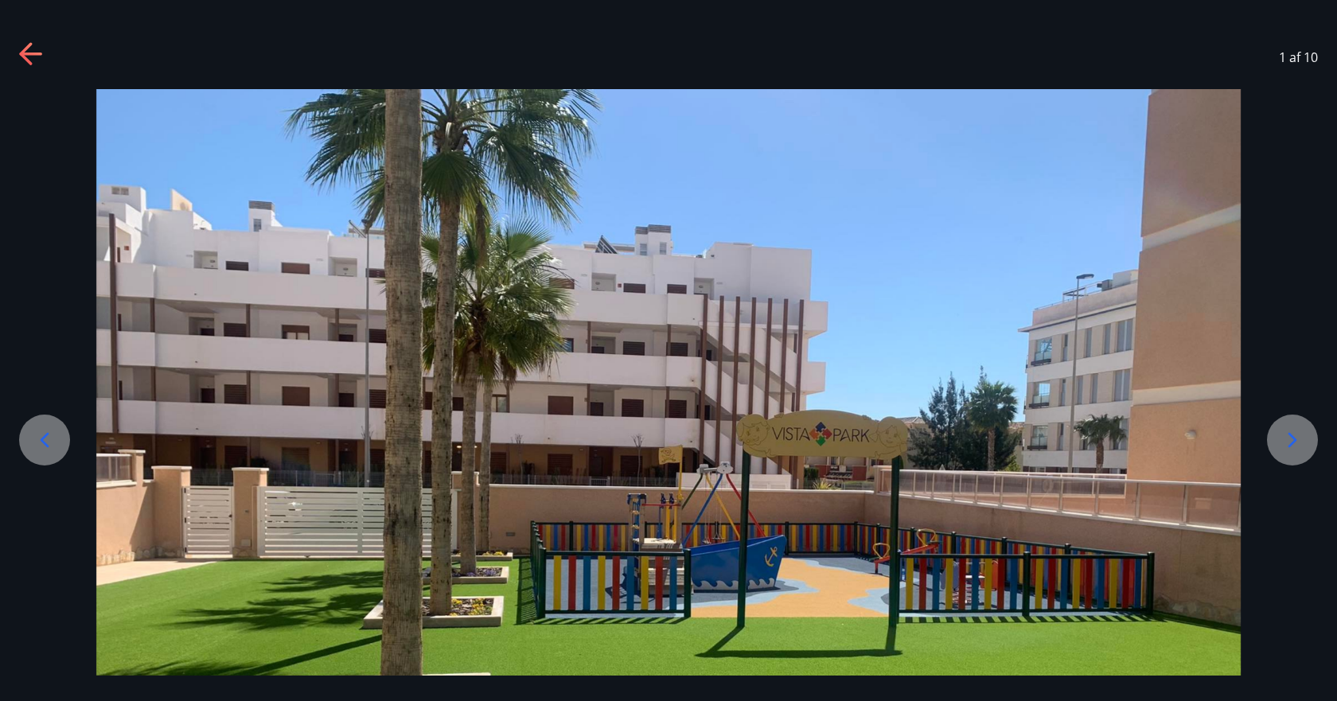
click at [1290, 444] on icon at bounding box center [1292, 439] width 25 height 25
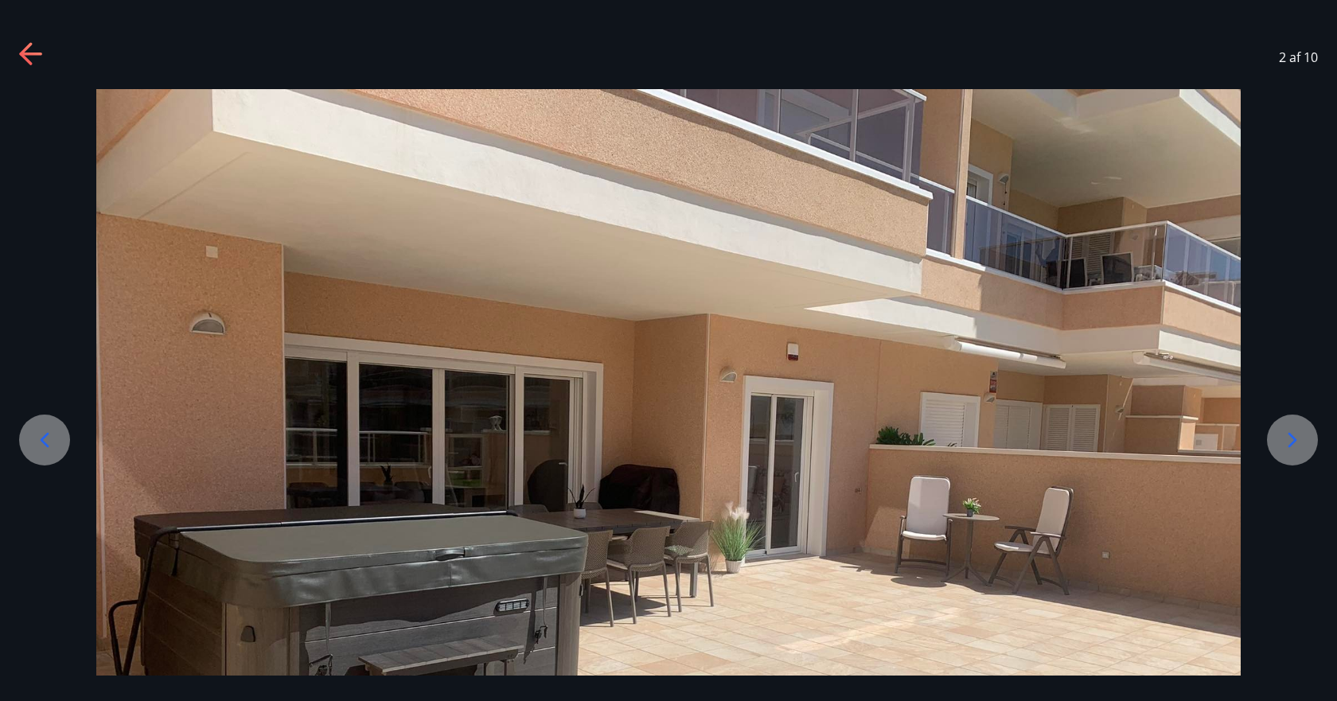
click at [1290, 444] on icon at bounding box center [1292, 439] width 25 height 25
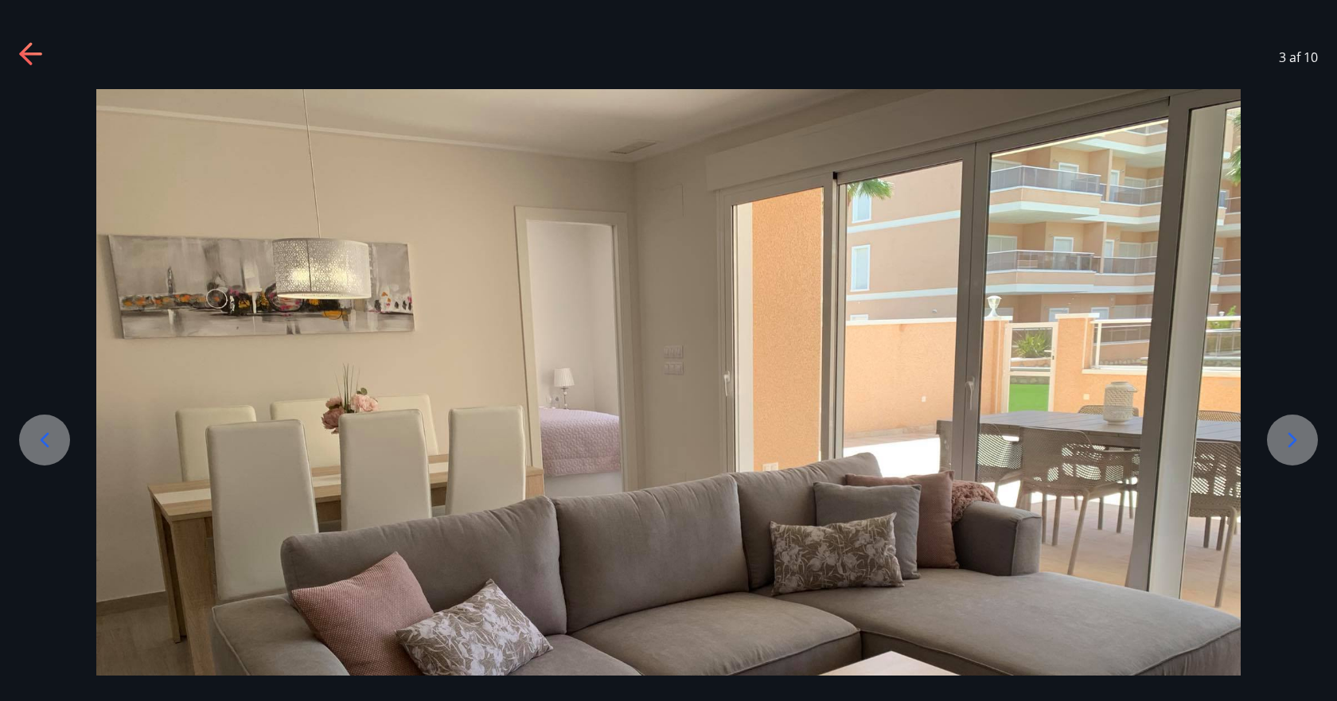
click at [1290, 444] on icon at bounding box center [1292, 439] width 25 height 25
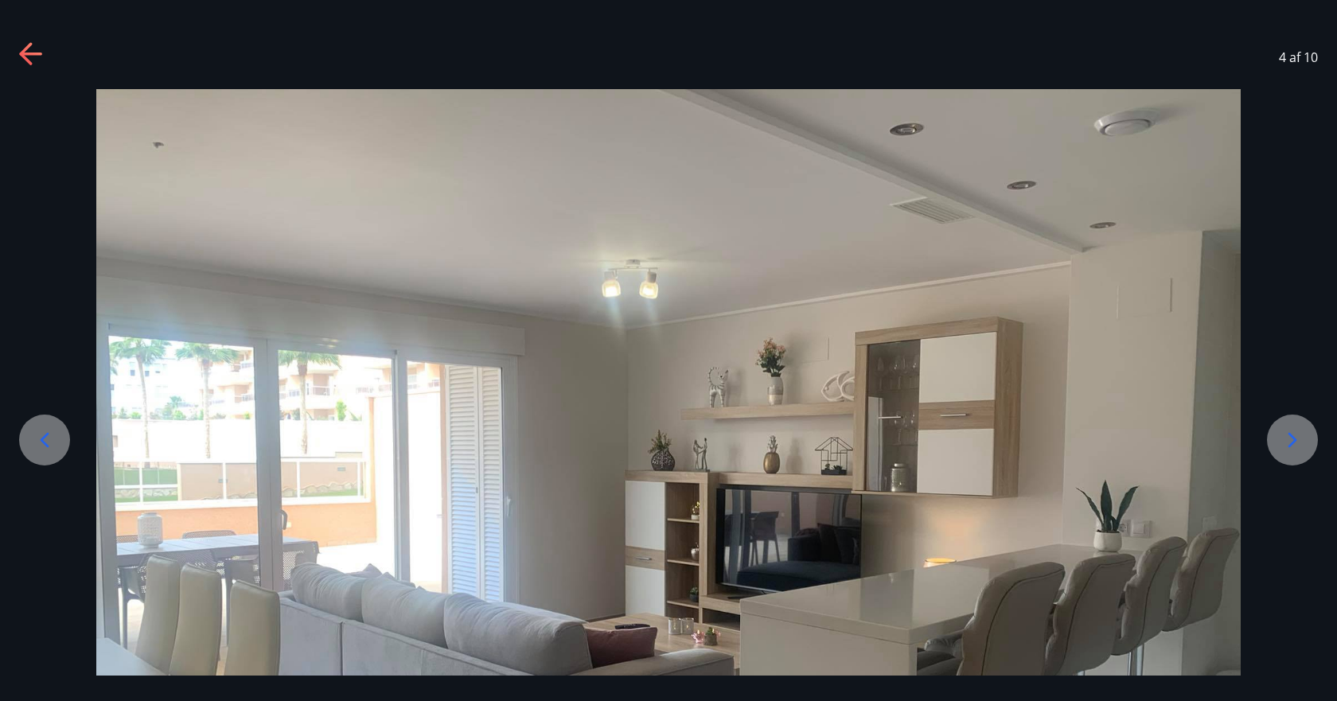
click at [1290, 444] on icon at bounding box center [1292, 439] width 25 height 25
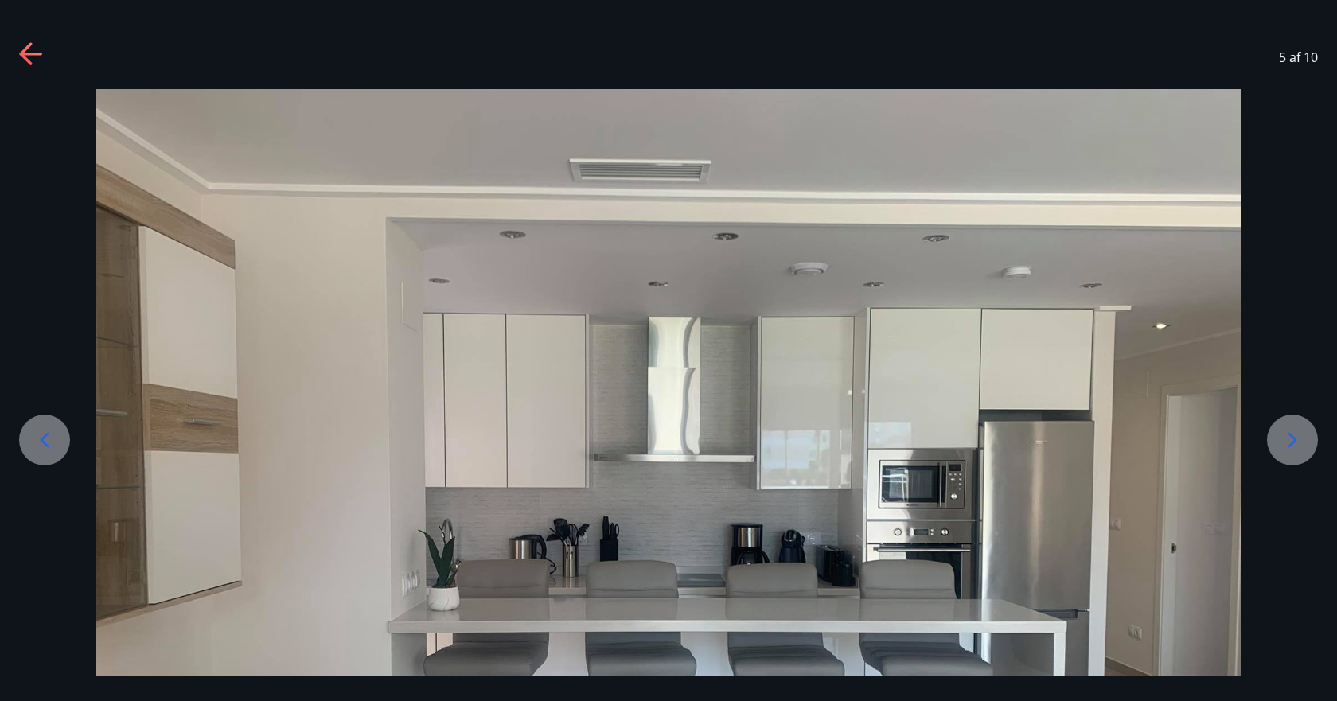
click at [1290, 444] on icon at bounding box center [1292, 439] width 25 height 25
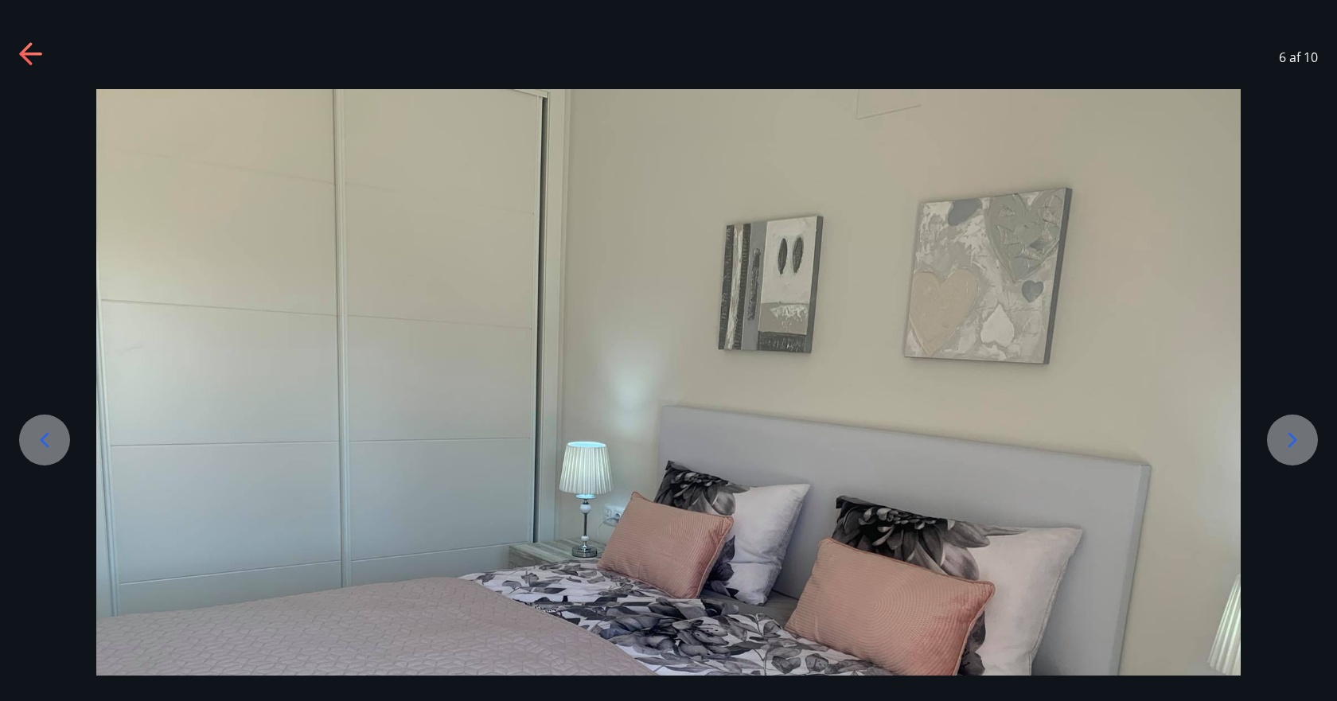
click at [1290, 444] on icon at bounding box center [1292, 439] width 25 height 25
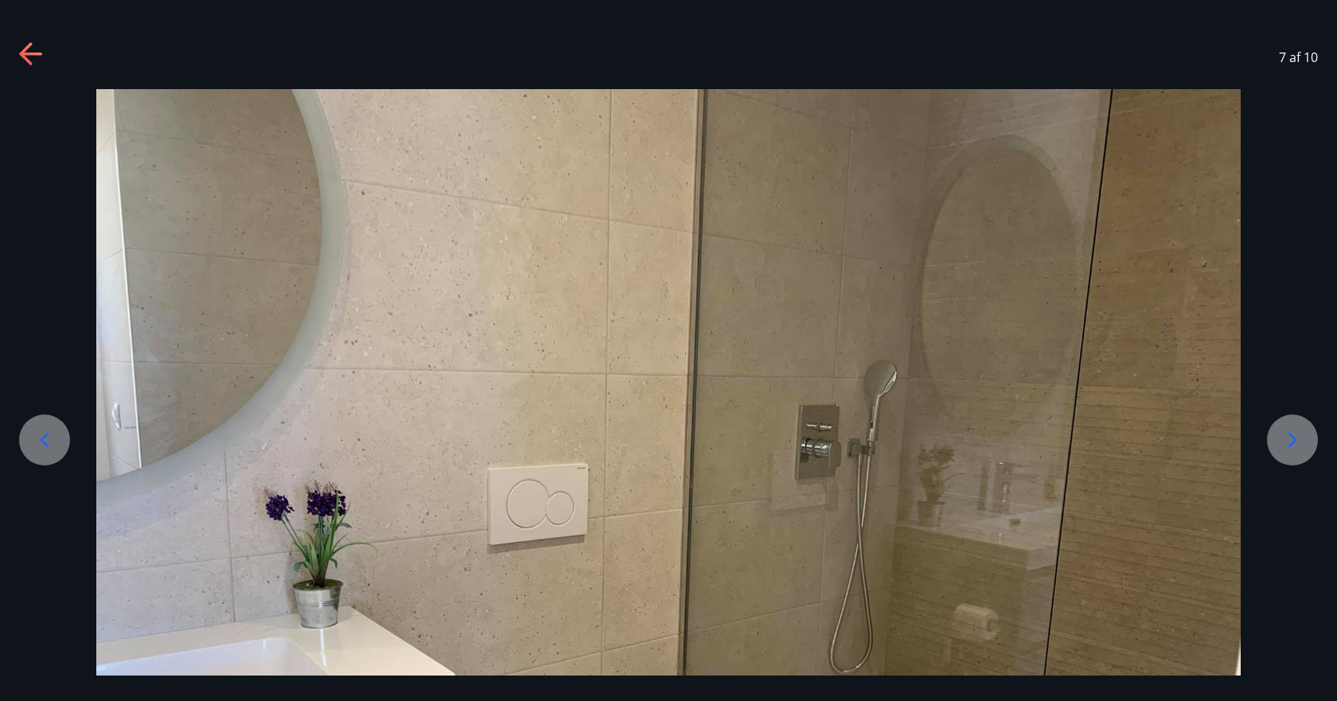
click at [1290, 444] on icon at bounding box center [1292, 439] width 25 height 25
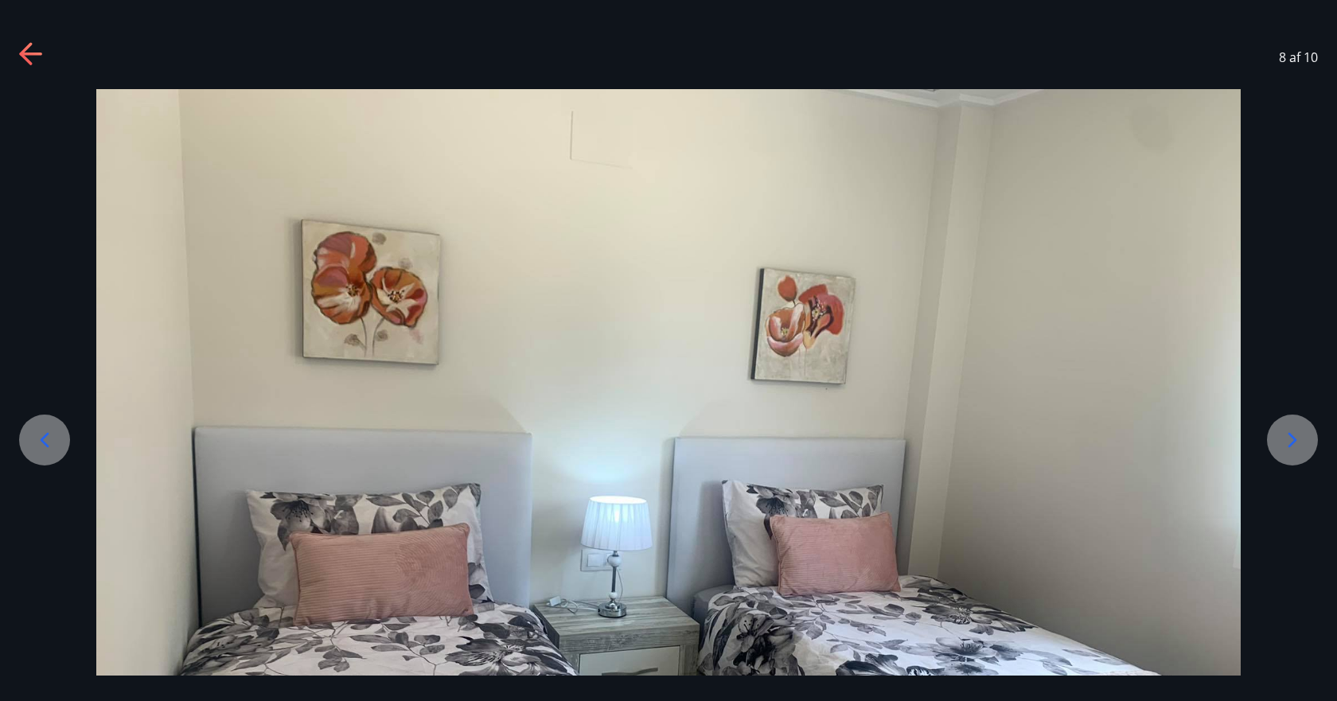
click at [1290, 444] on icon at bounding box center [1292, 439] width 25 height 25
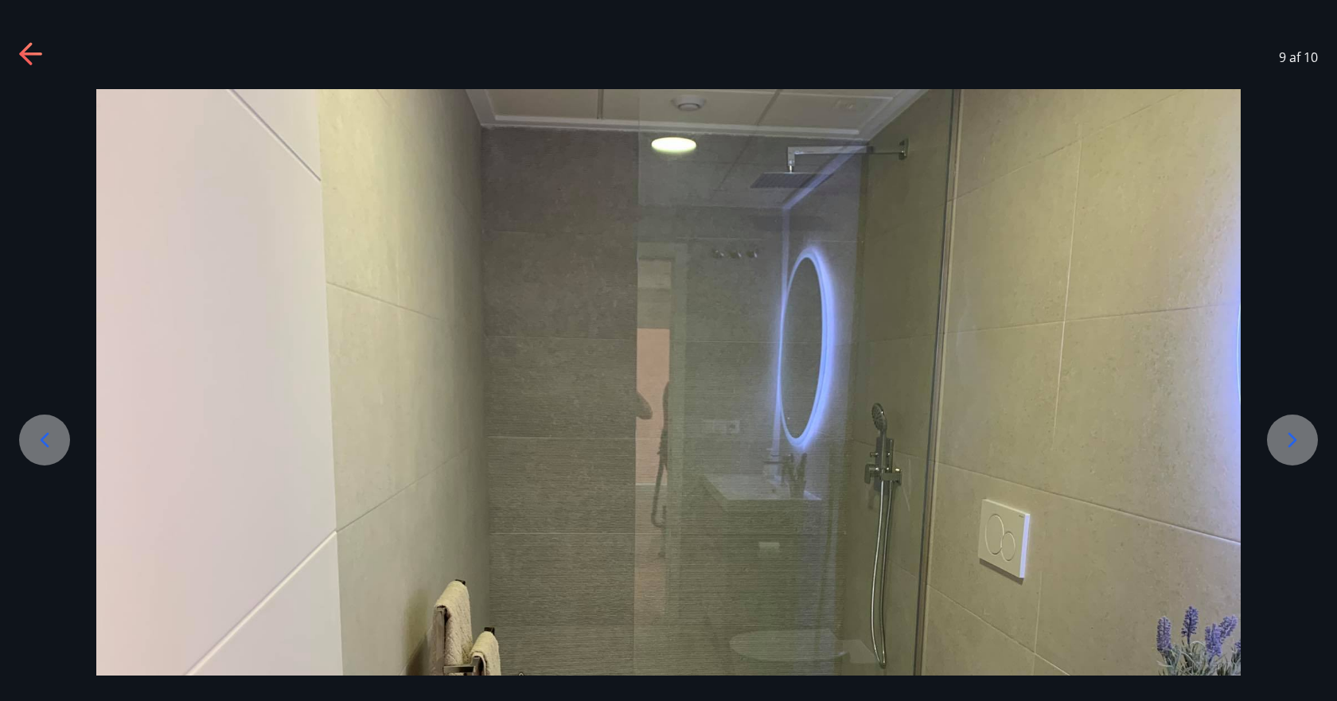
click at [1290, 444] on icon at bounding box center [1292, 439] width 25 height 25
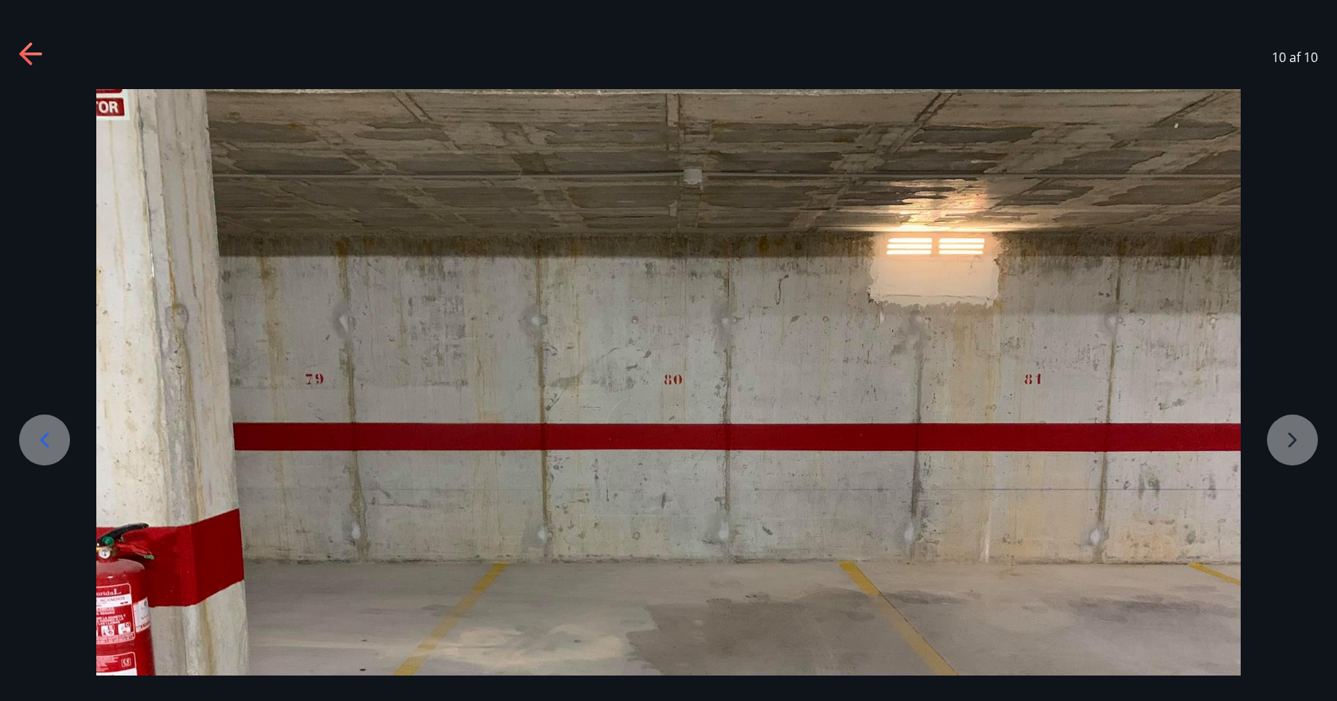
click at [1290, 444] on div at bounding box center [668, 518] width 1337 height 859
click at [41, 446] on icon at bounding box center [44, 439] width 25 height 25
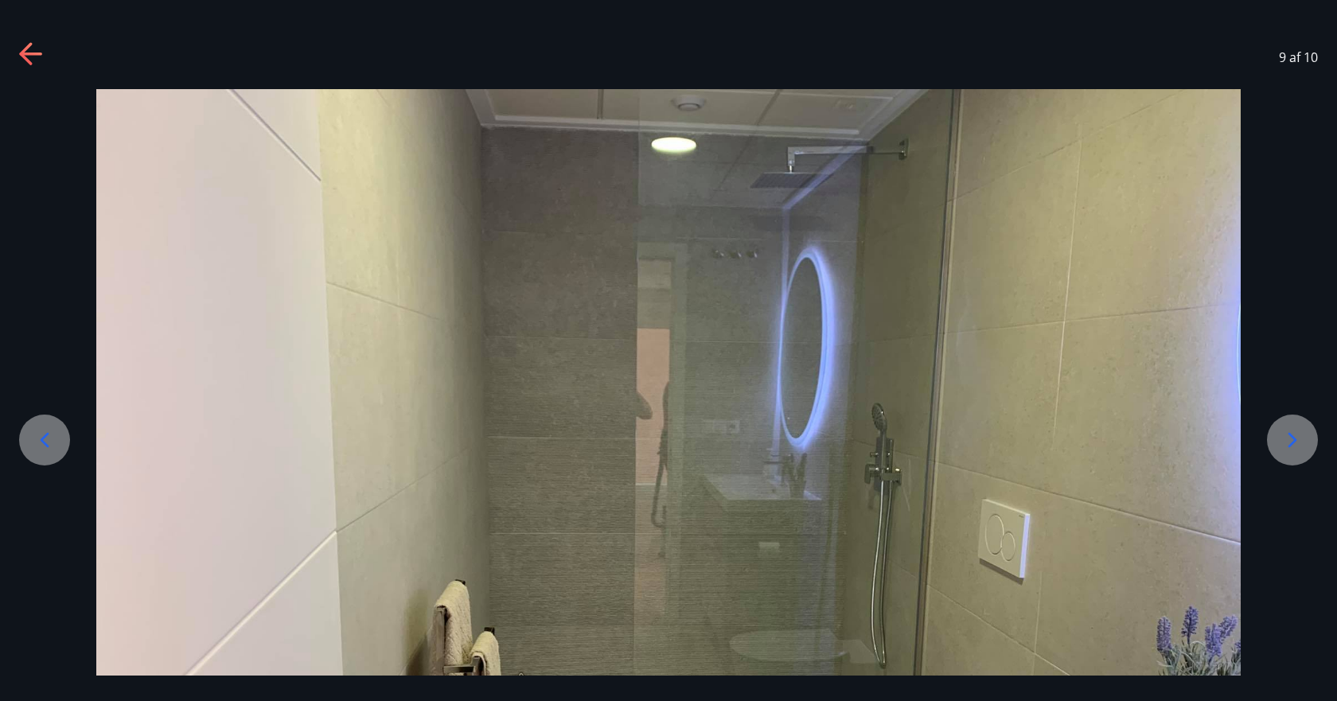
click at [41, 446] on icon at bounding box center [44, 439] width 25 height 25
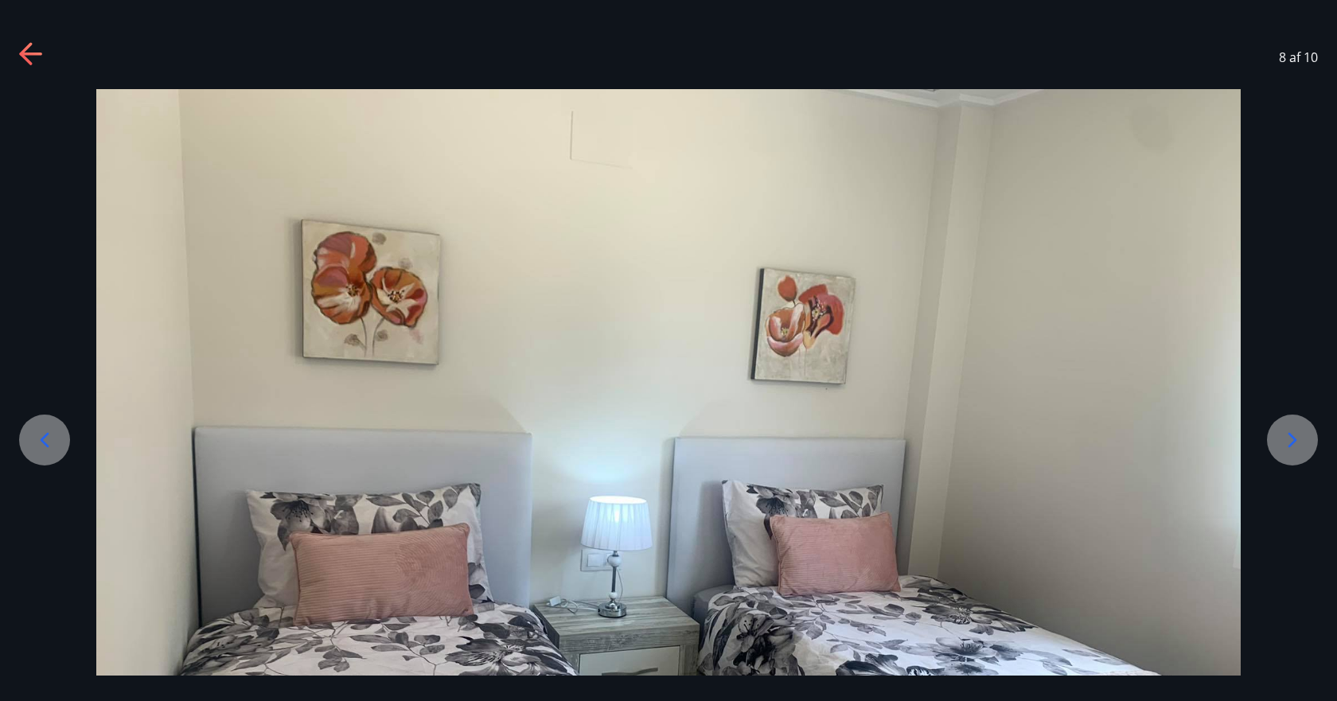
click at [41, 446] on icon at bounding box center [44, 439] width 25 height 25
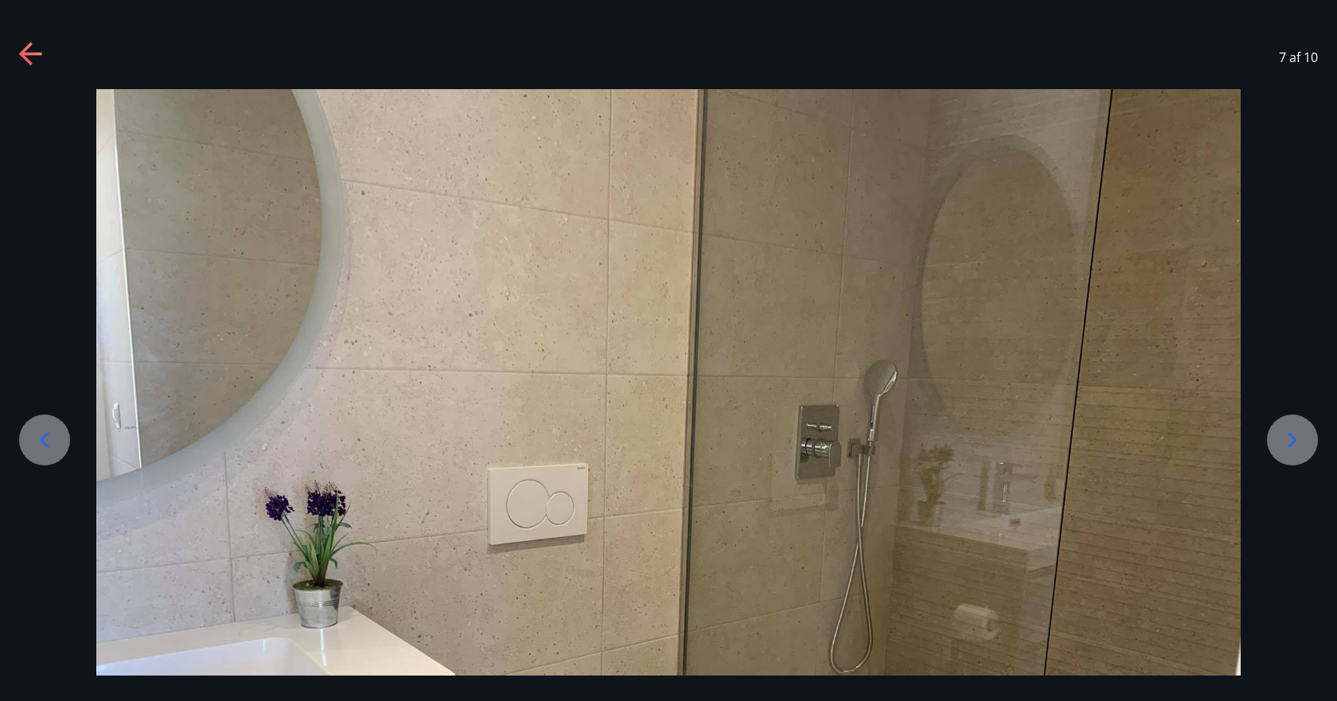
click at [41, 446] on icon at bounding box center [44, 439] width 25 height 25
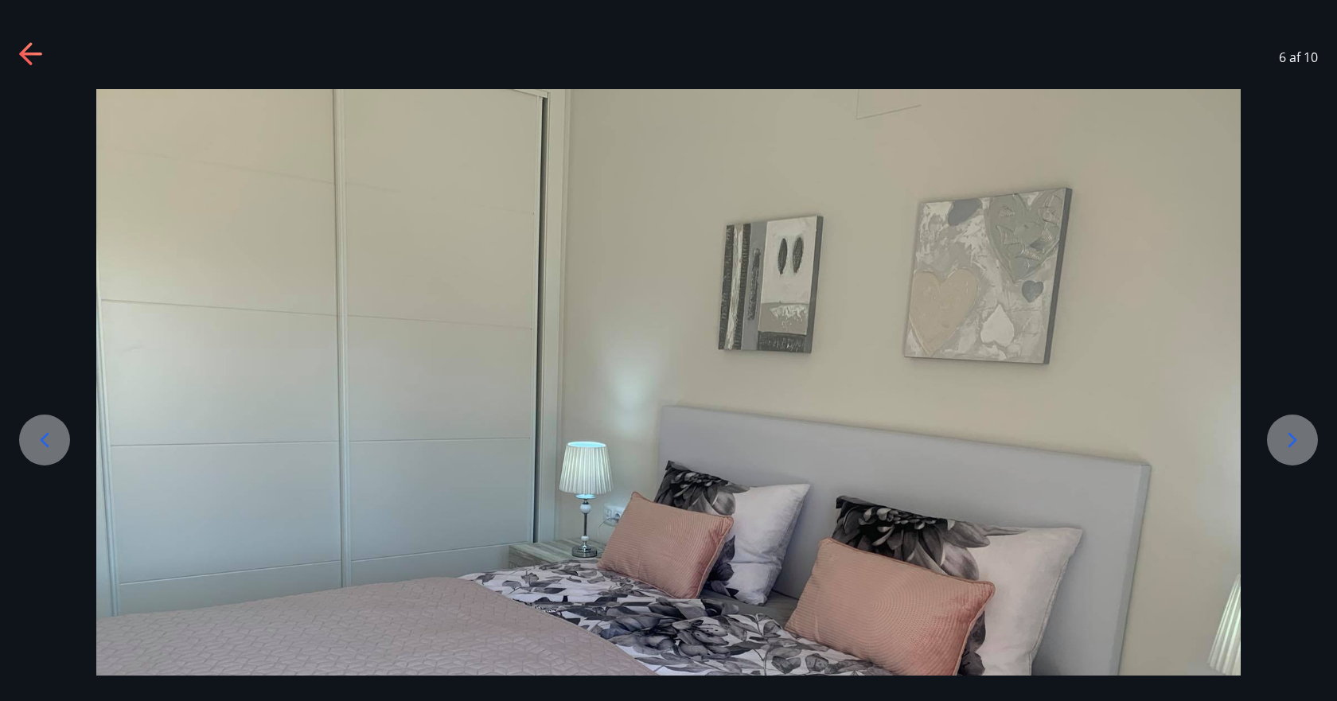
click at [41, 446] on icon at bounding box center [44, 439] width 25 height 25
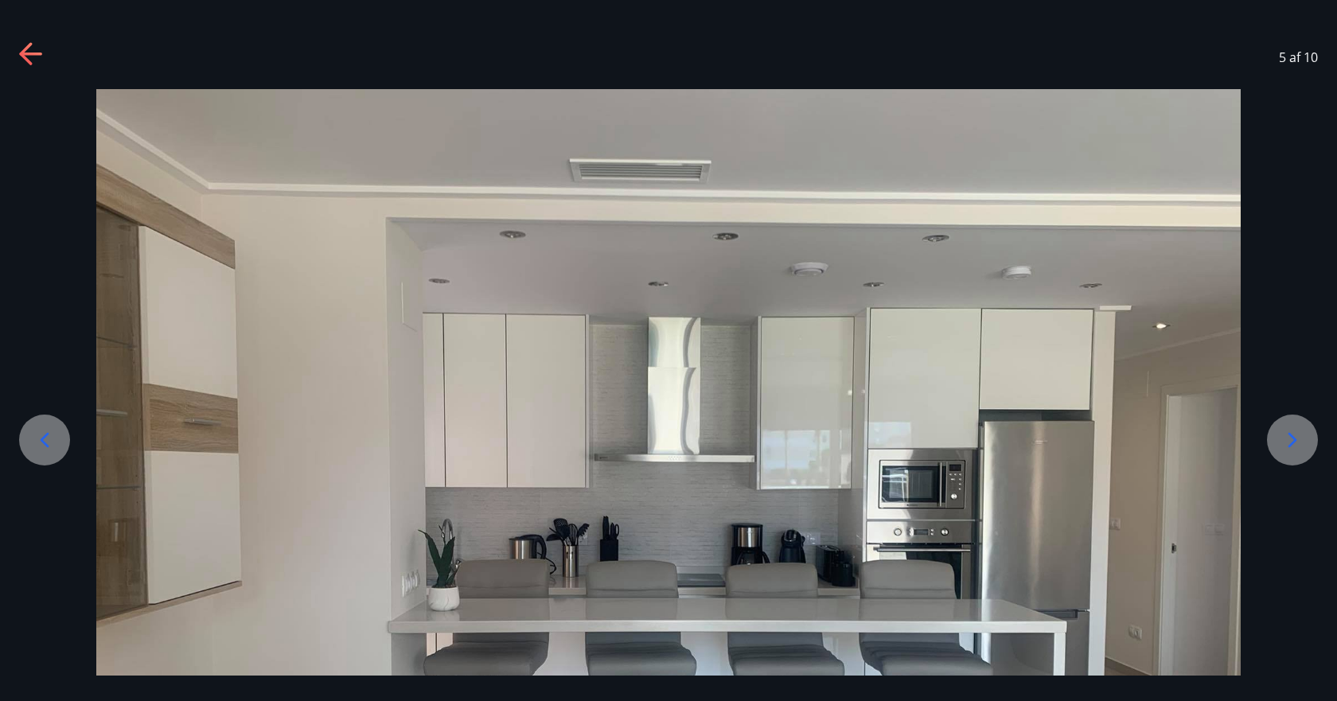
click at [41, 446] on icon at bounding box center [44, 439] width 25 height 25
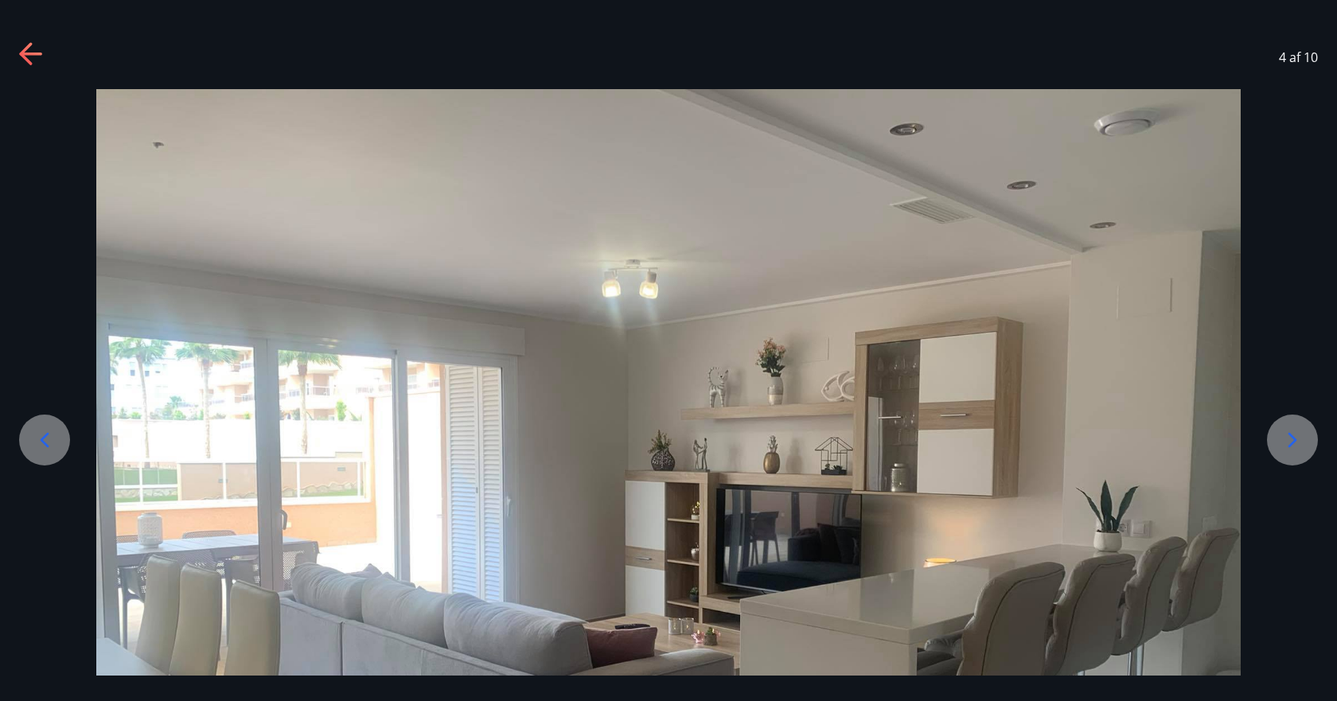
click at [23, 65] on icon at bounding box center [31, 54] width 25 height 25
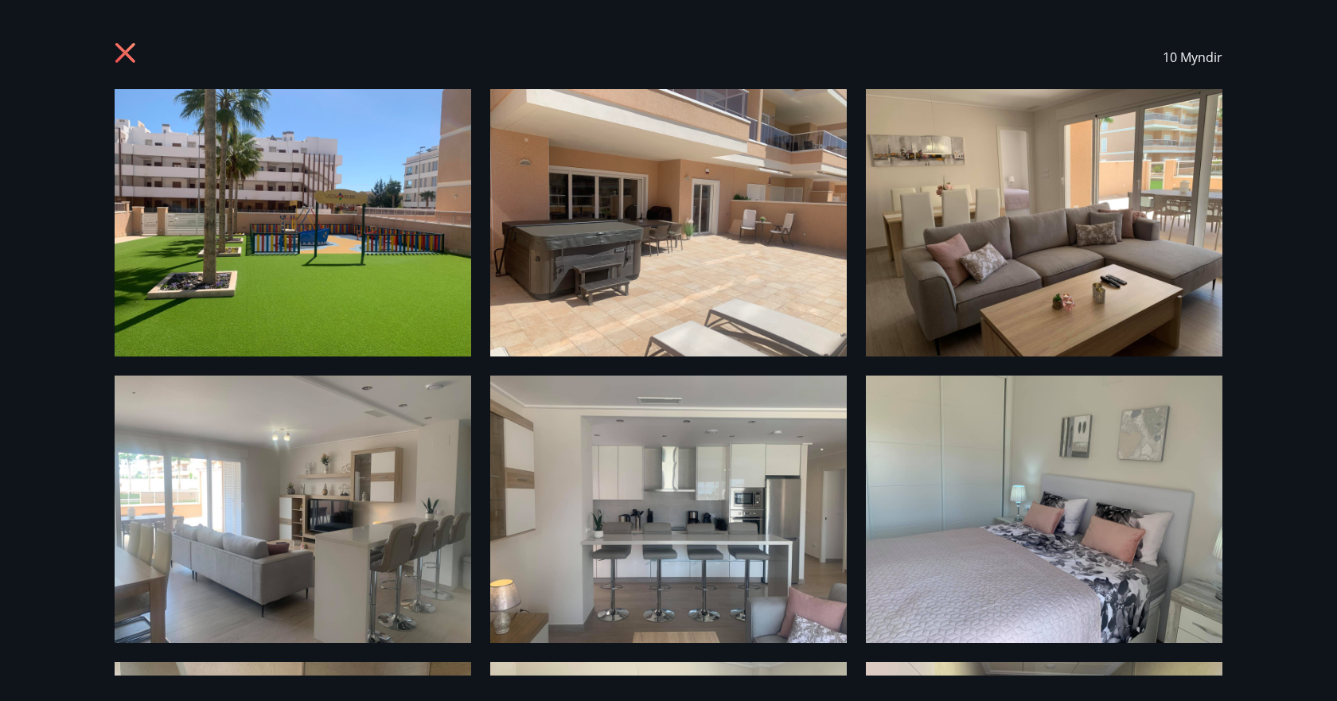
click at [111, 49] on div "10 Myndir" at bounding box center [668, 57] width 1146 height 64
click at [138, 50] on icon at bounding box center [127, 54] width 25 height 25
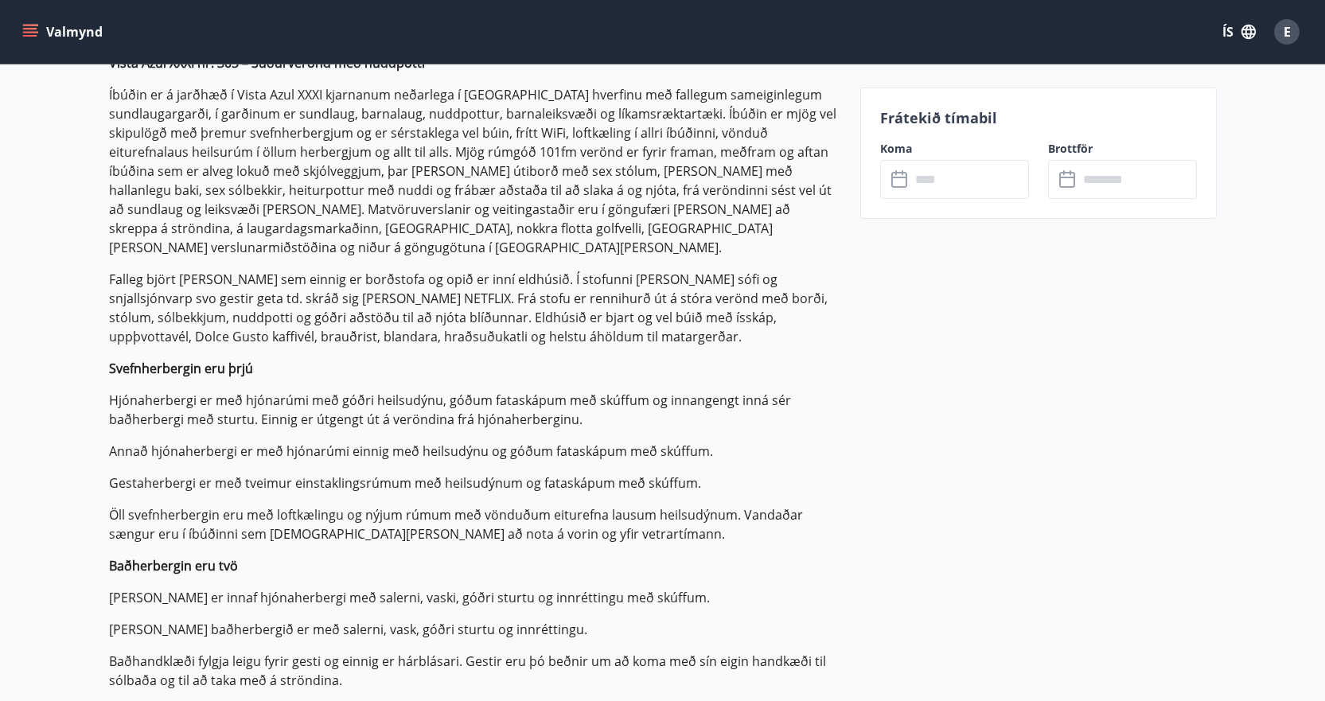
scroll to position [398, 0]
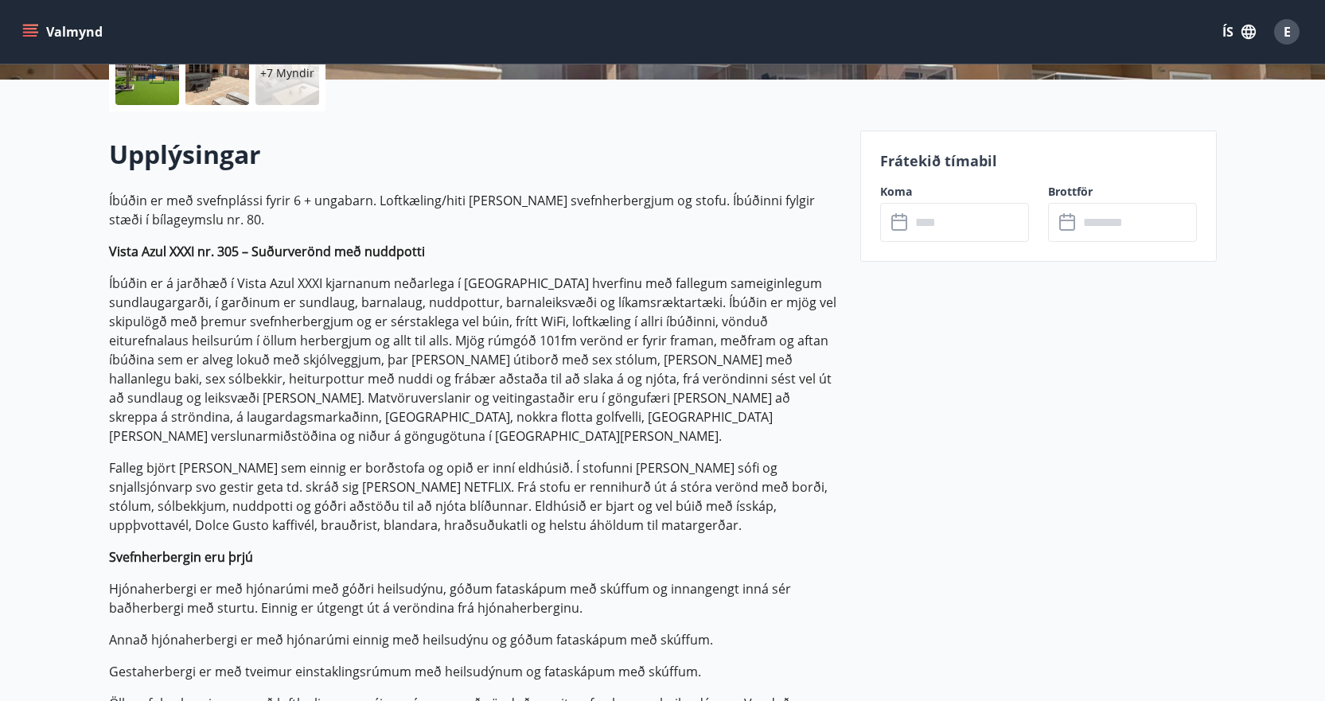
click at [967, 233] on input "text" at bounding box center [969, 222] width 119 height 39
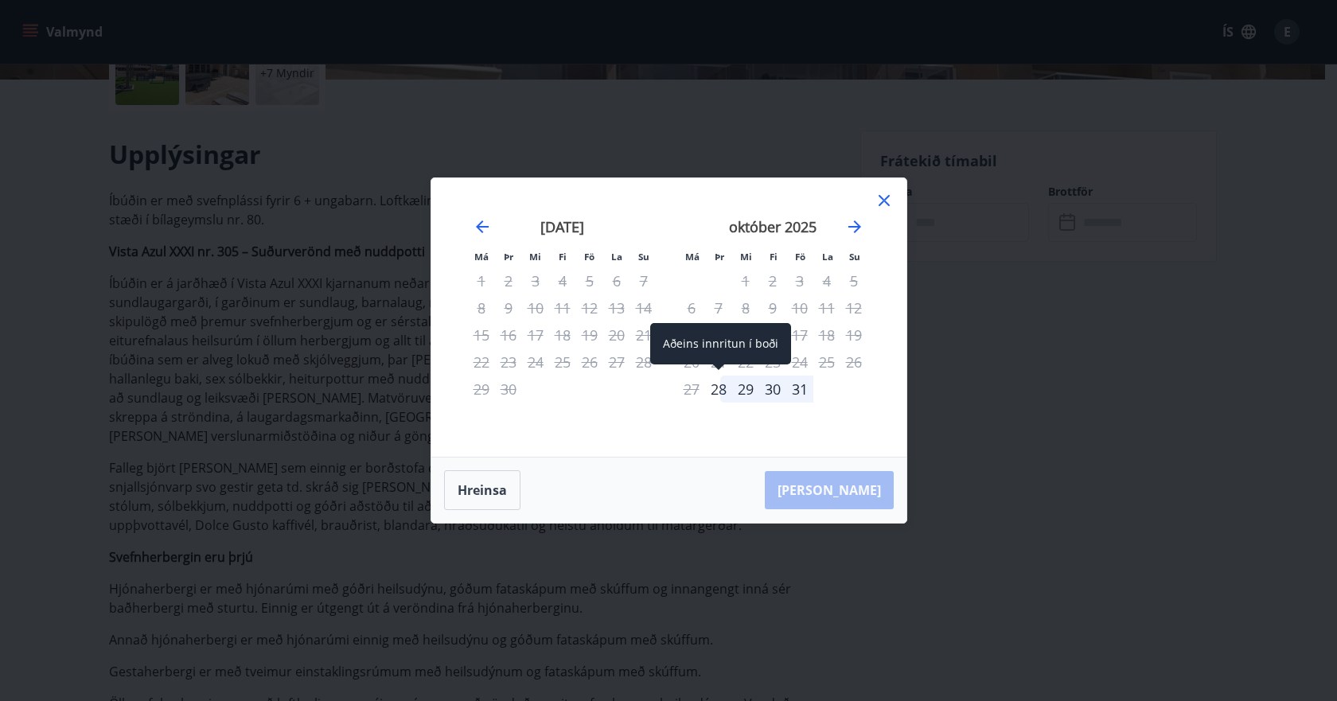
click at [720, 394] on div "28" at bounding box center [718, 389] width 27 height 27
click at [855, 225] on icon "Move forward to switch to the next month." at bounding box center [854, 226] width 19 height 19
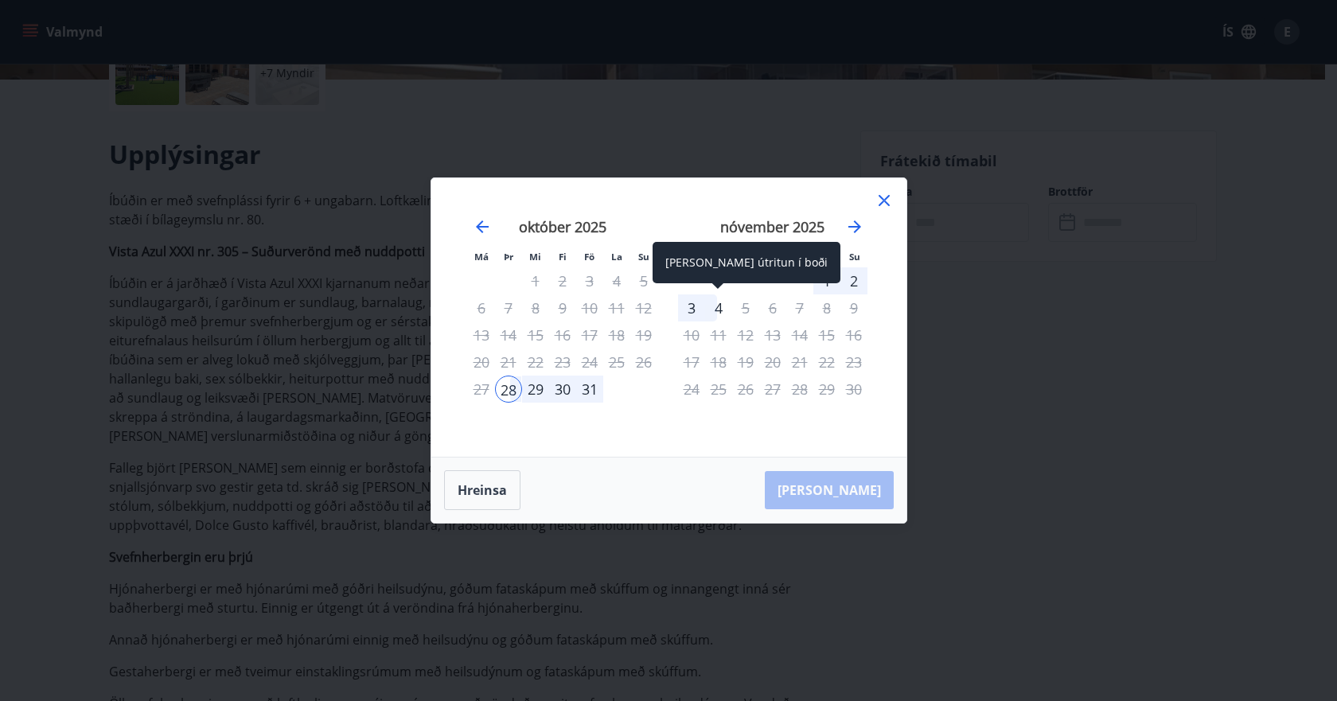
click at [719, 309] on div "4" at bounding box center [718, 307] width 27 height 27
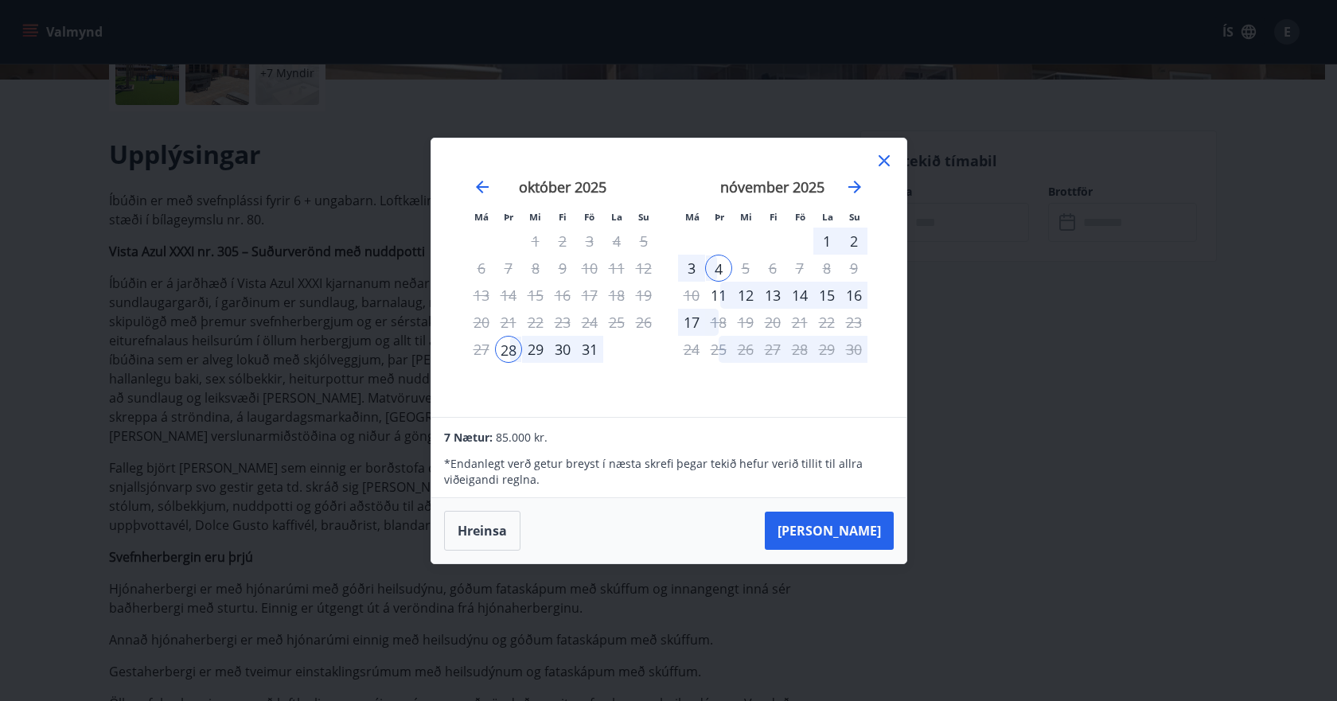
click at [883, 159] on icon at bounding box center [884, 160] width 11 height 11
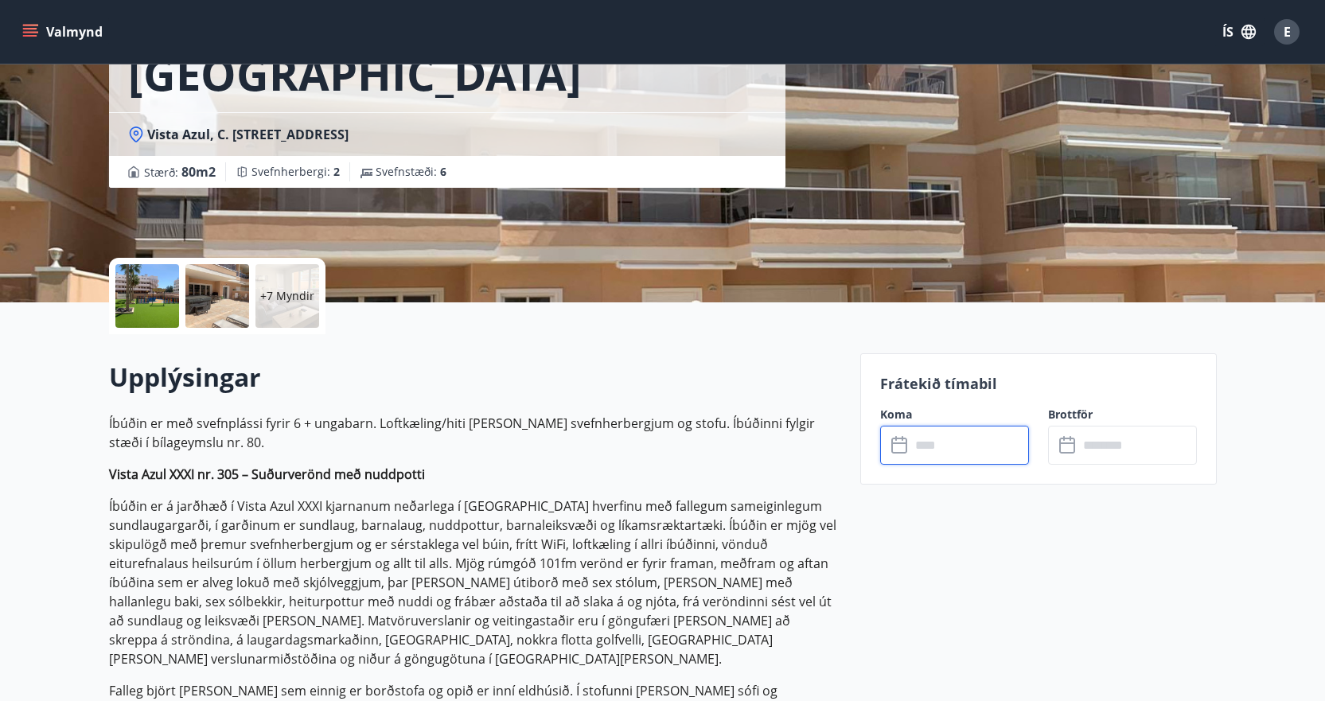
scroll to position [0, 0]
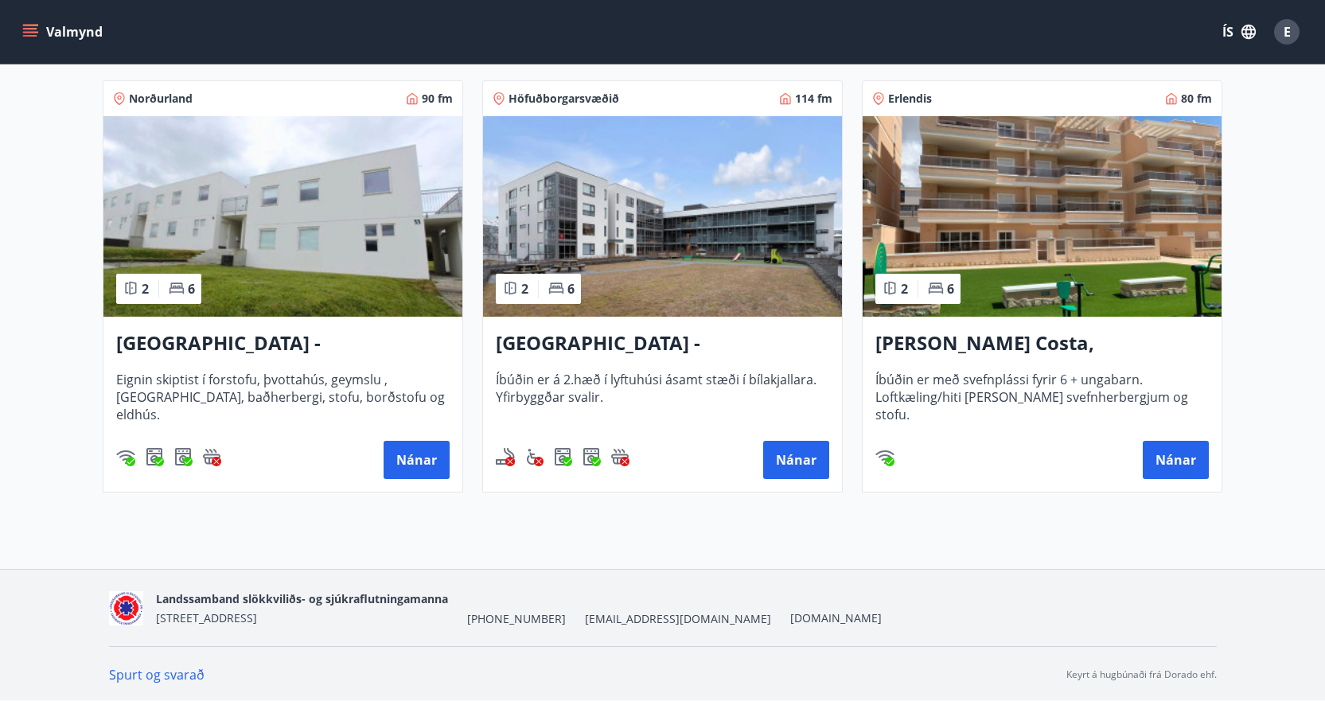
click at [722, 259] on img at bounding box center [662, 216] width 359 height 201
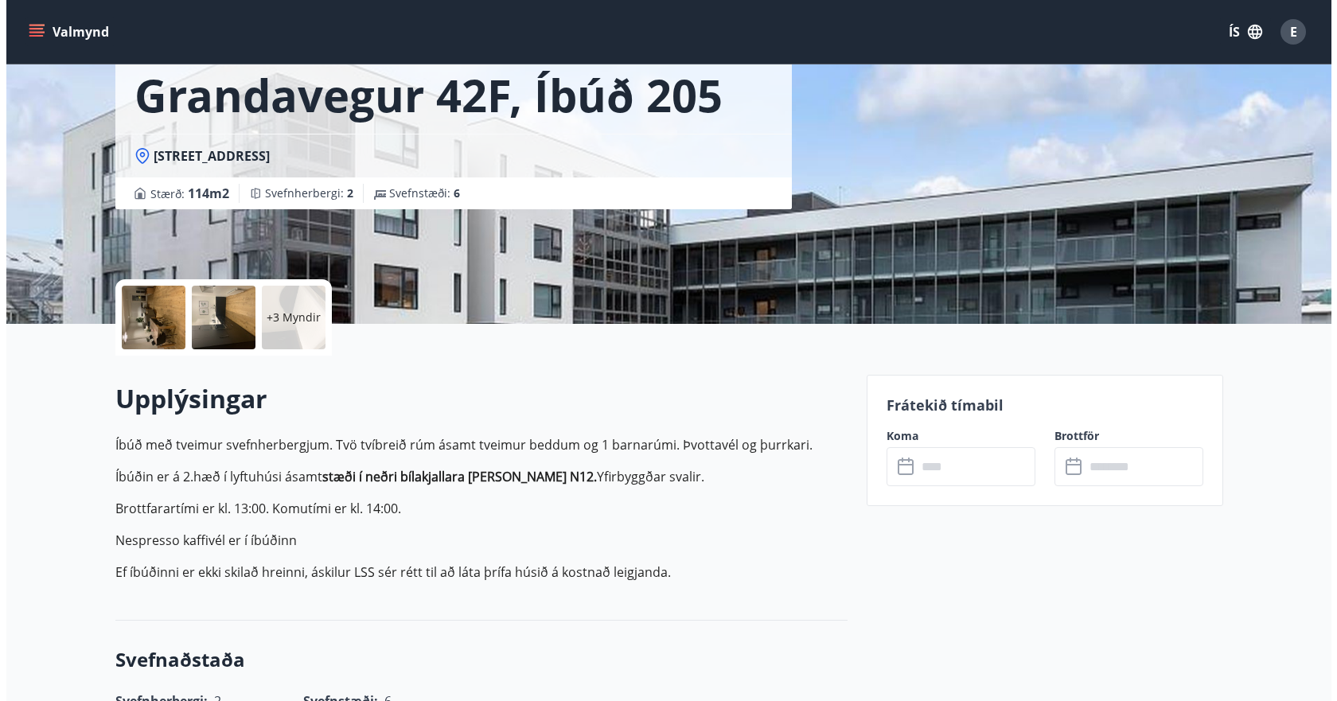
scroll to position [159, 0]
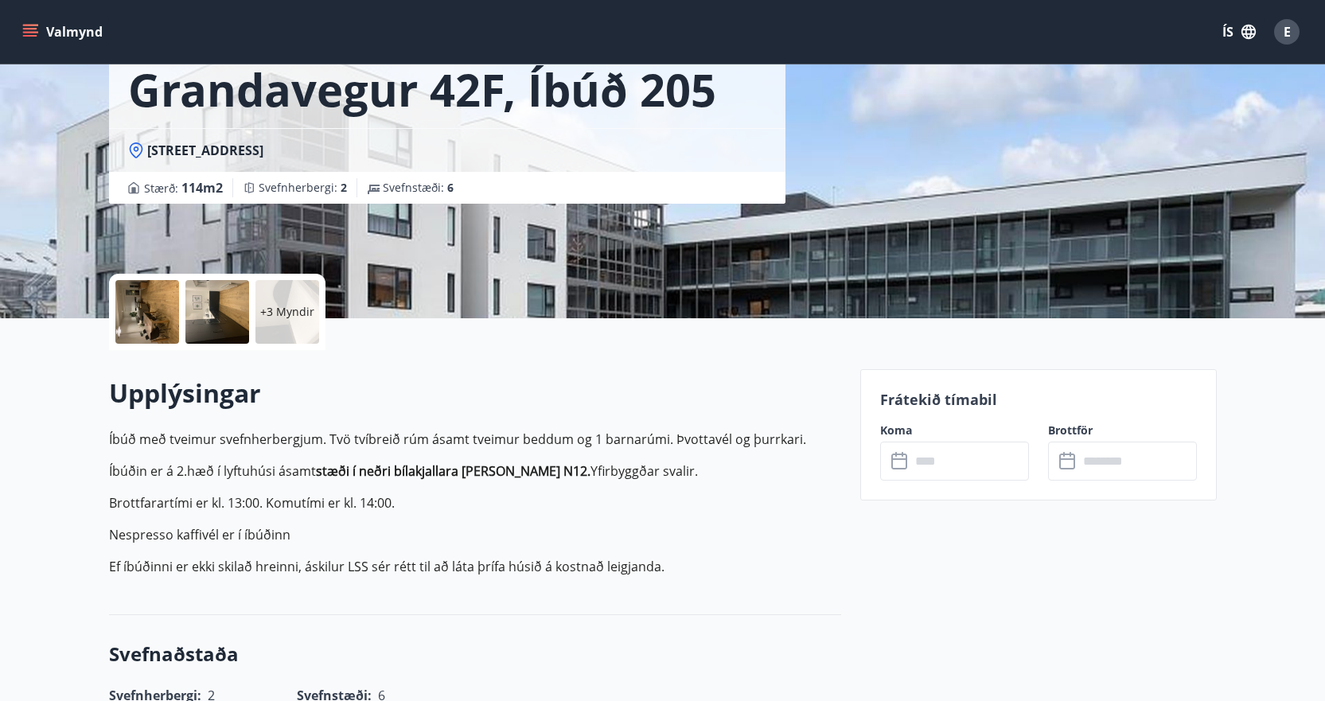
click at [142, 304] on div at bounding box center [147, 312] width 64 height 64
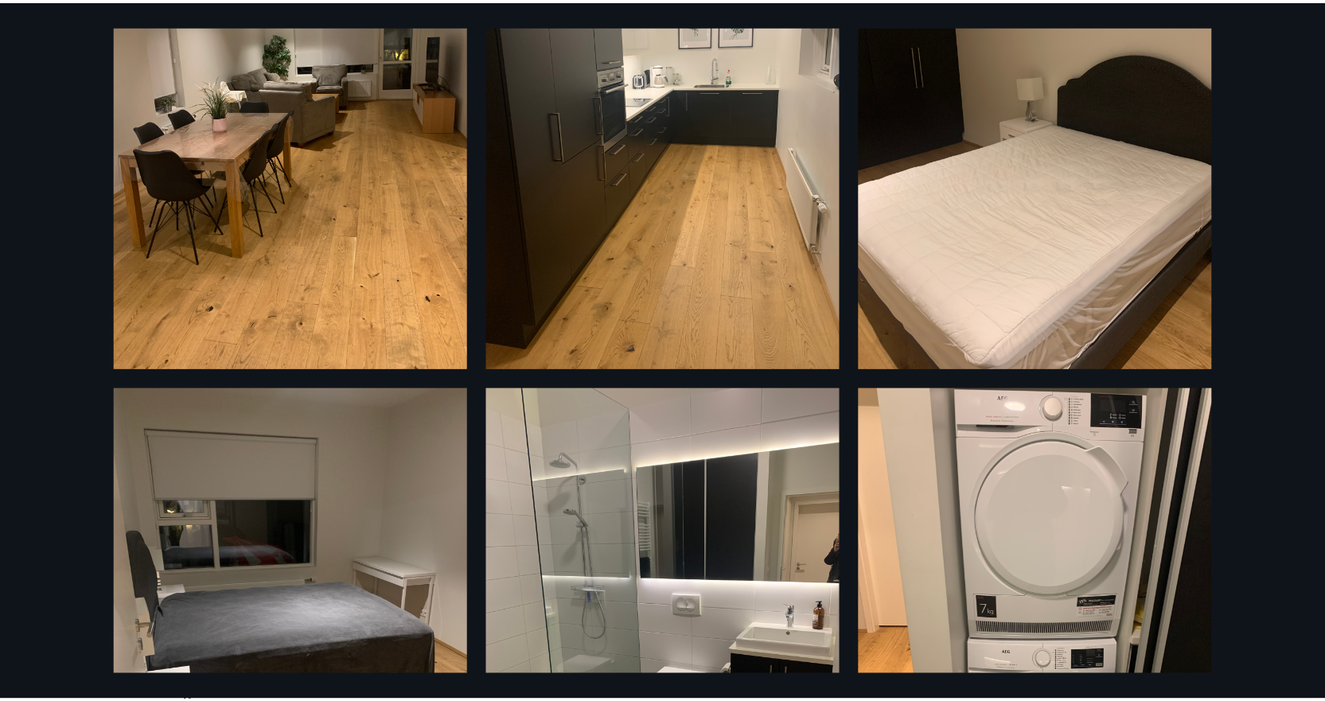
scroll to position [484, 0]
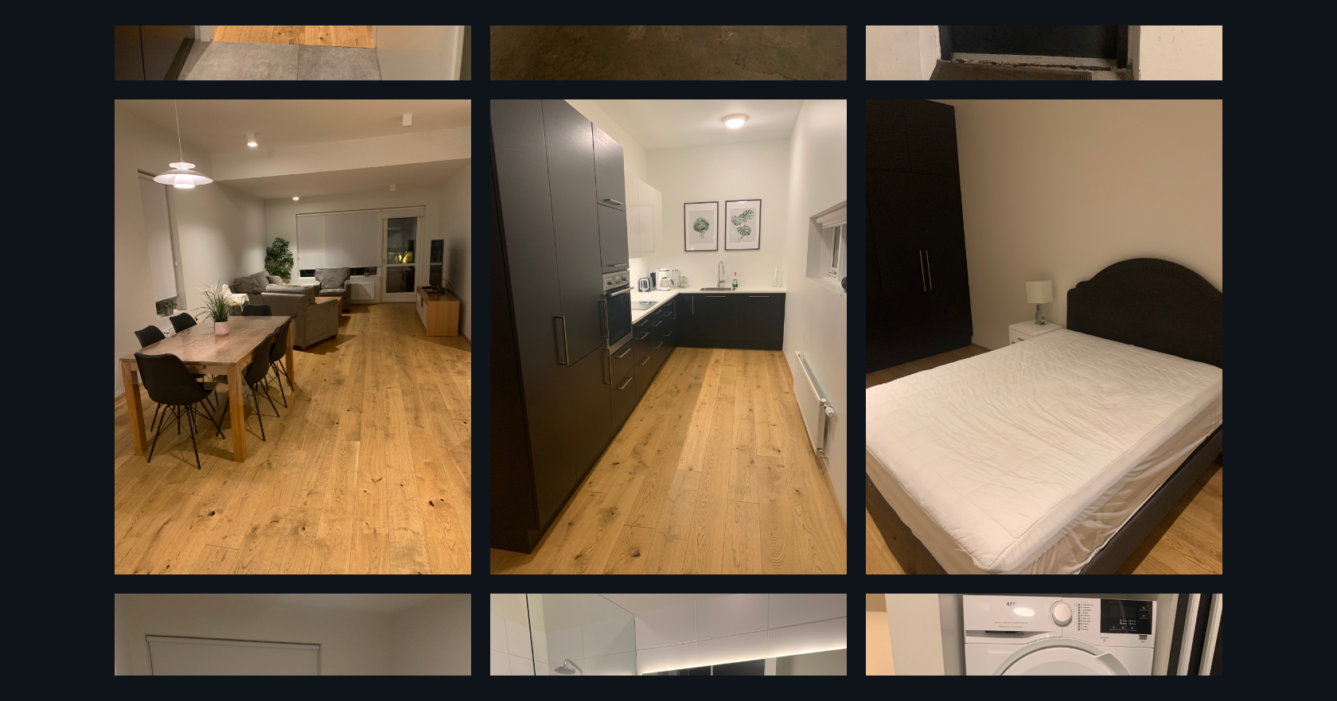
click at [80, 80] on div "9 Myndir" at bounding box center [668, 350] width 1337 height 701
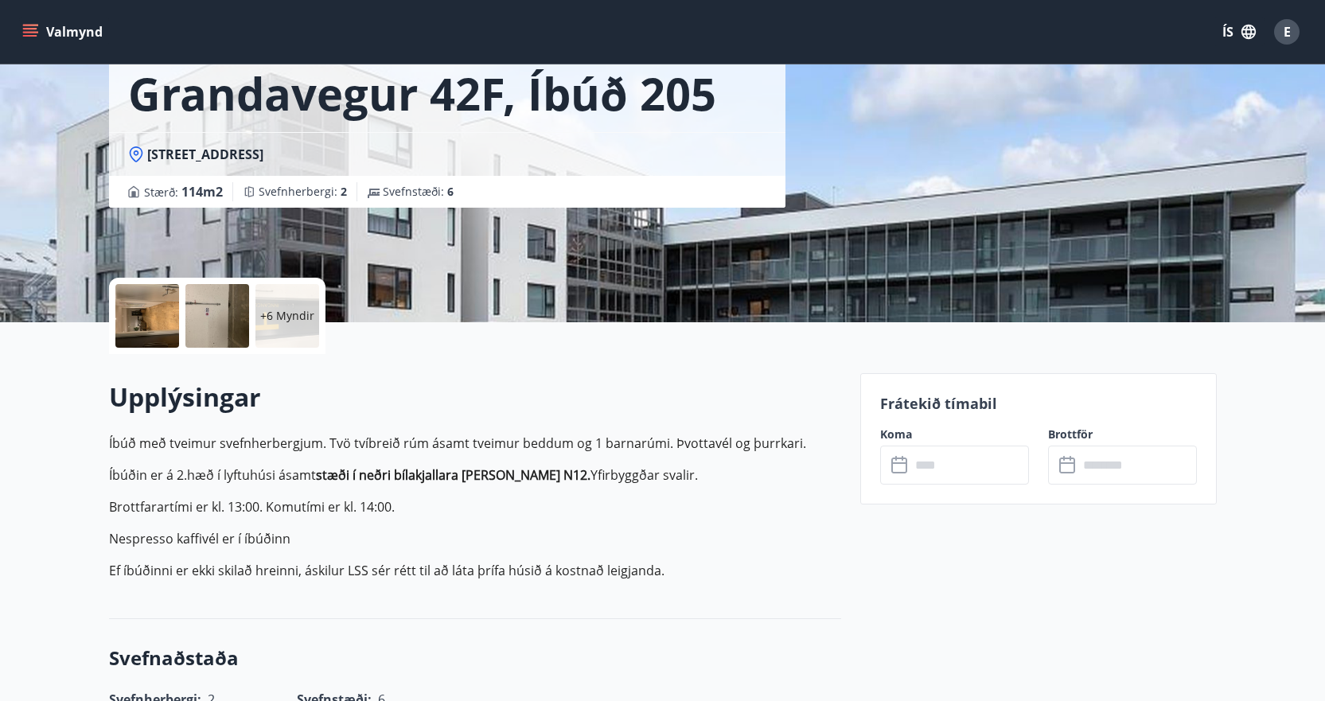
scroll to position [159, 0]
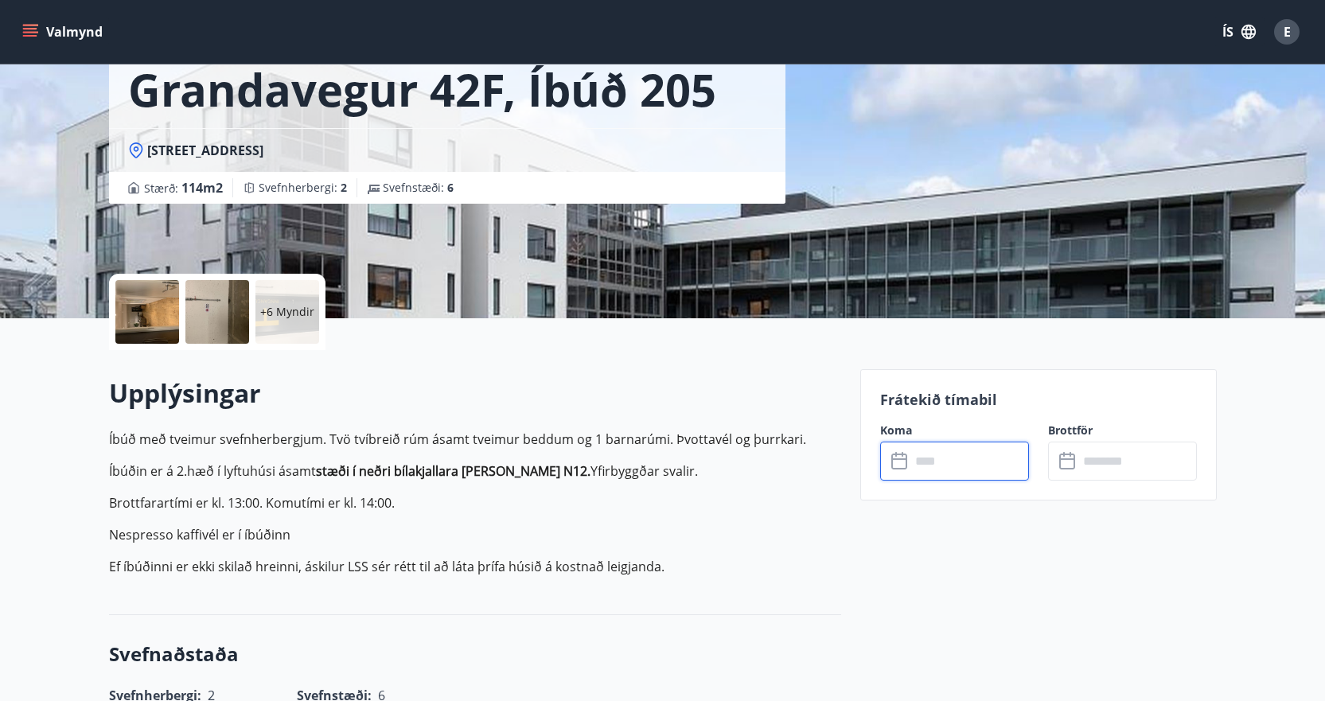
click at [934, 462] on input "text" at bounding box center [969, 461] width 119 height 39
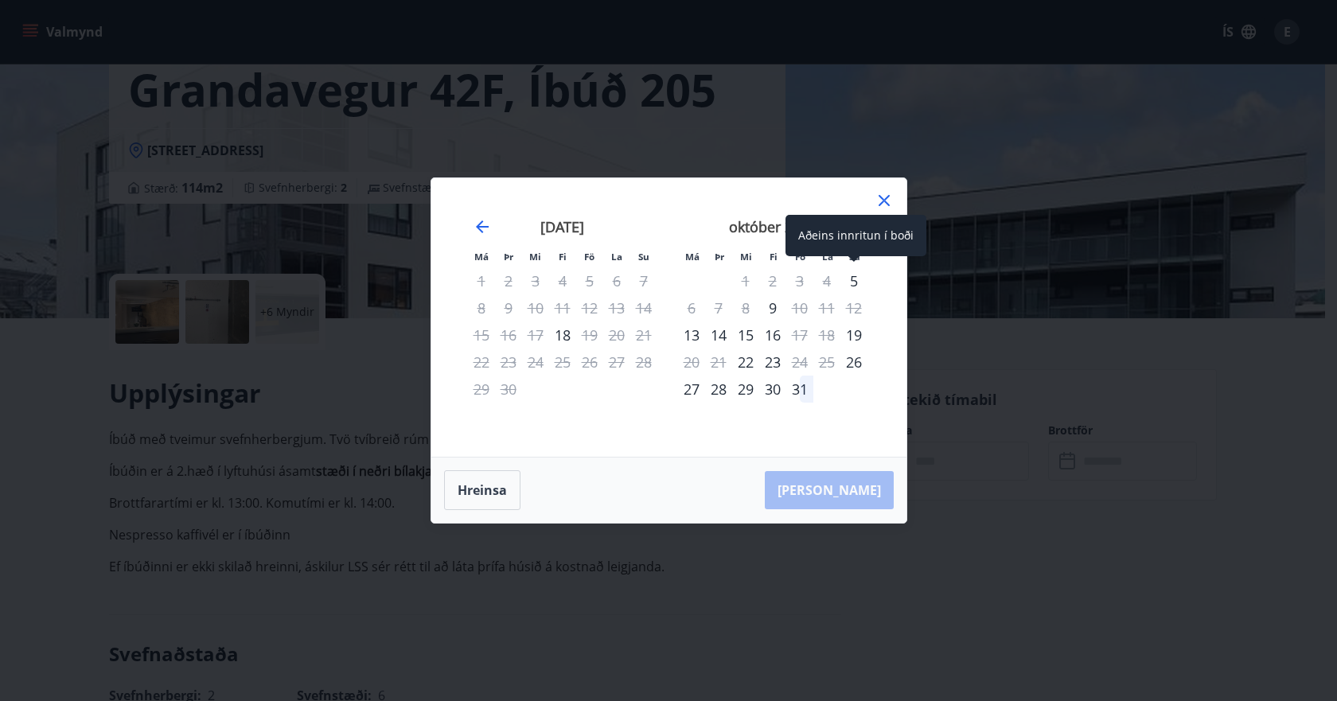
click at [852, 280] on div "5" at bounding box center [853, 280] width 27 height 27
click at [848, 223] on icon "Move forward to switch to the next month." at bounding box center [854, 226] width 19 height 19
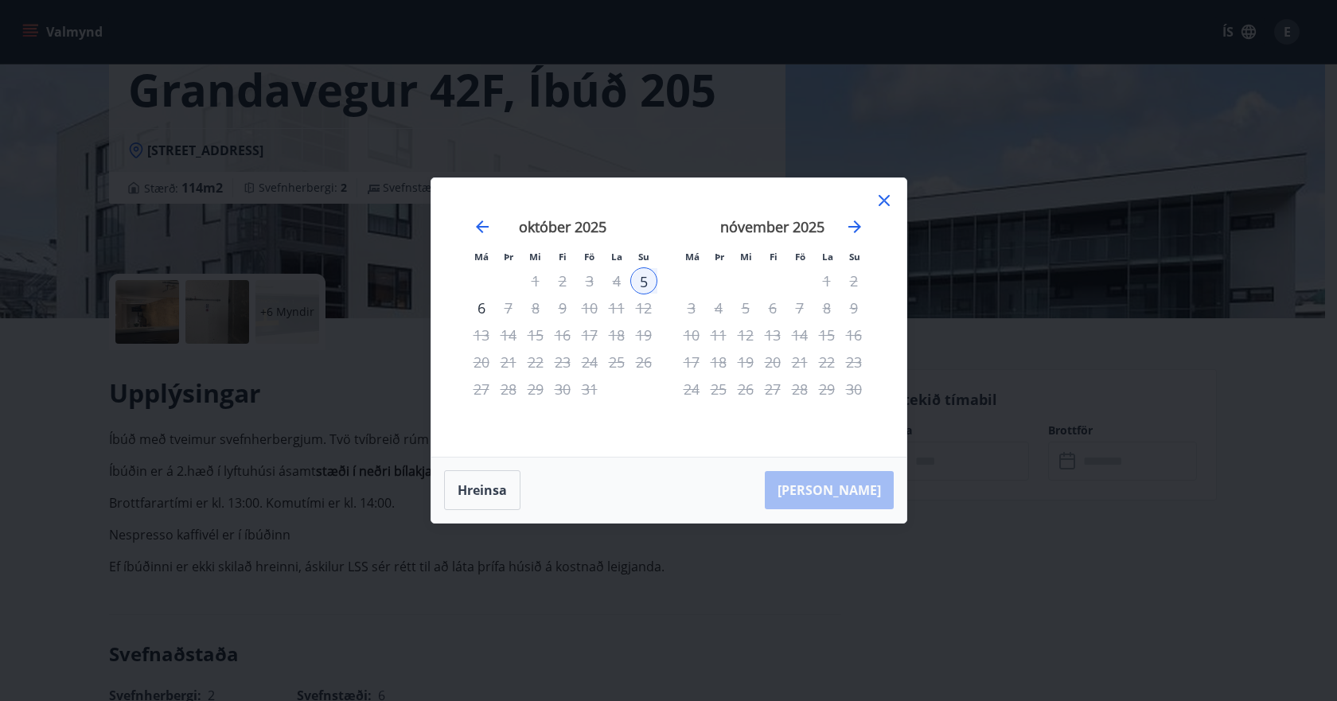
click at [640, 278] on div "5" at bounding box center [643, 280] width 27 height 27
click at [477, 516] on div "[PERSON_NAME]" at bounding box center [668, 490] width 475 height 65
click at [489, 483] on button "Hreinsa" at bounding box center [482, 490] width 76 height 40
click at [826, 283] on div "1" at bounding box center [826, 280] width 27 height 27
click at [743, 302] on div "5" at bounding box center [745, 307] width 27 height 27
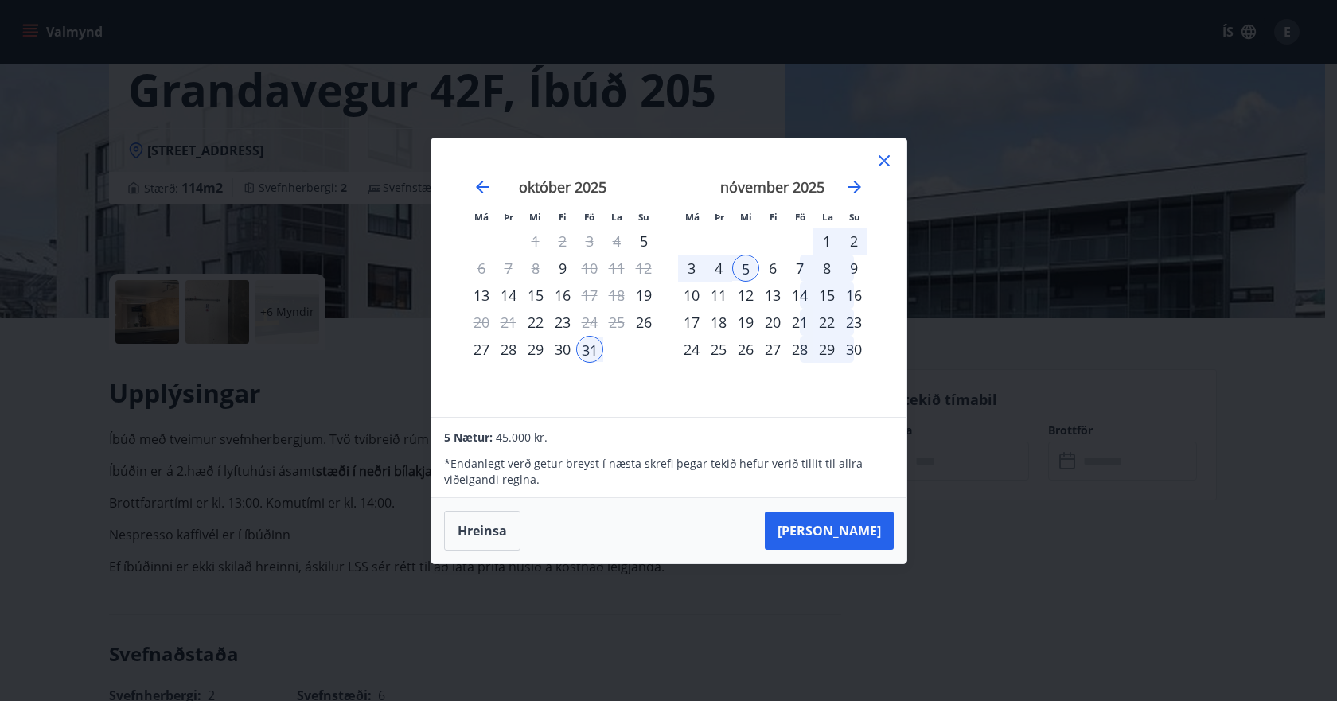
click at [804, 265] on div "7" at bounding box center [799, 268] width 27 height 27
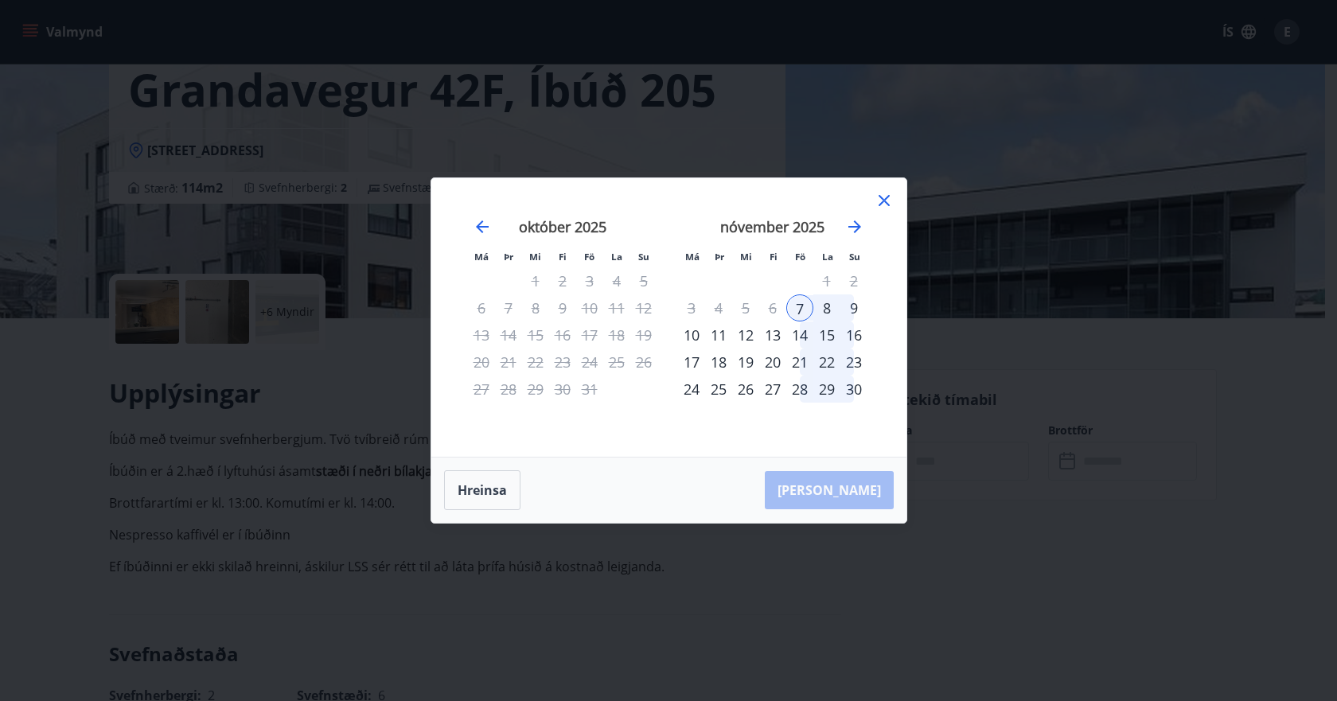
click at [888, 197] on icon at bounding box center [884, 200] width 19 height 19
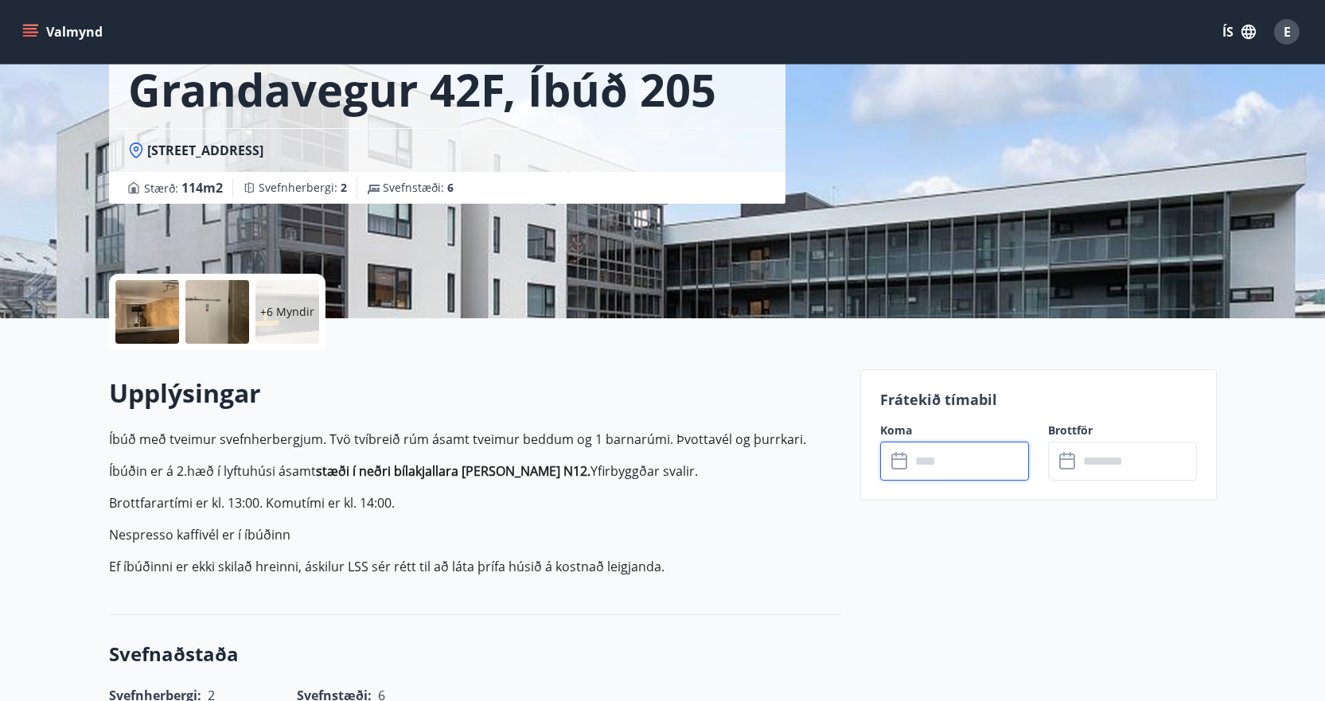
click at [29, 32] on icon "menu" at bounding box center [32, 32] width 18 height 2
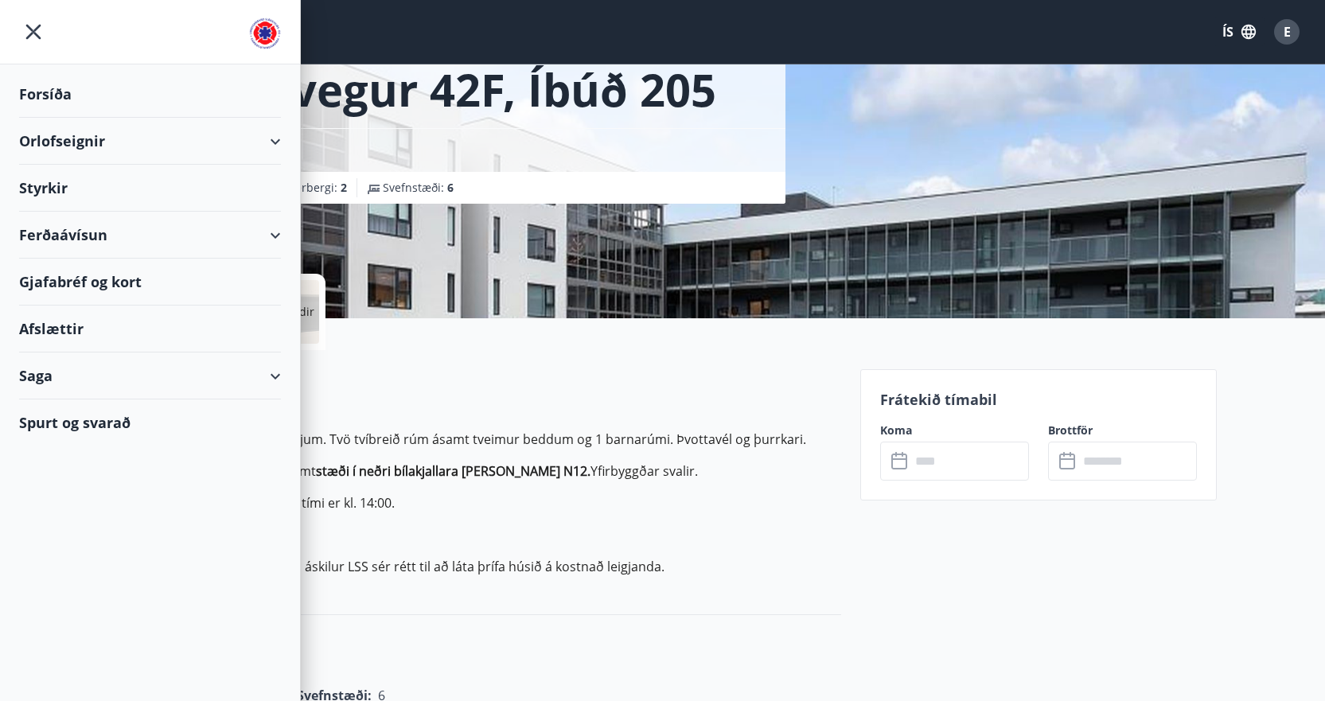
click at [41, 192] on div "Styrkir" at bounding box center [150, 188] width 262 height 47
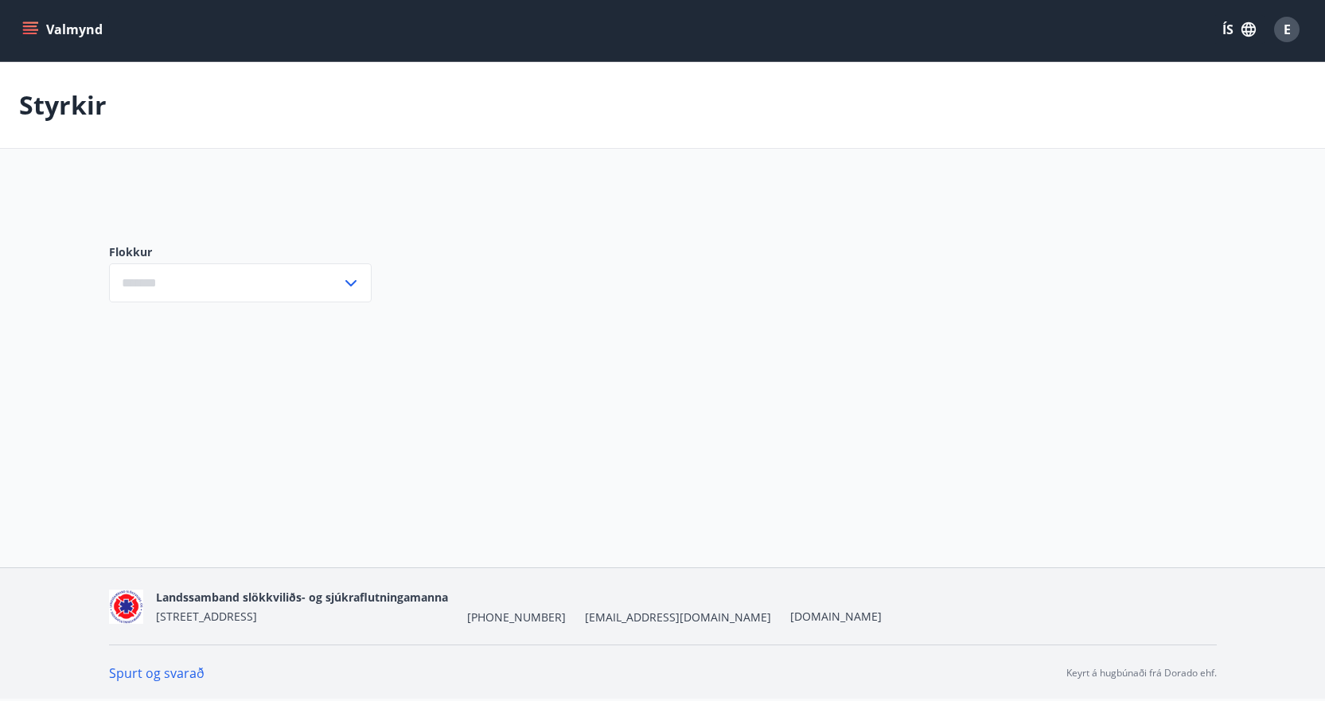
type input "***"
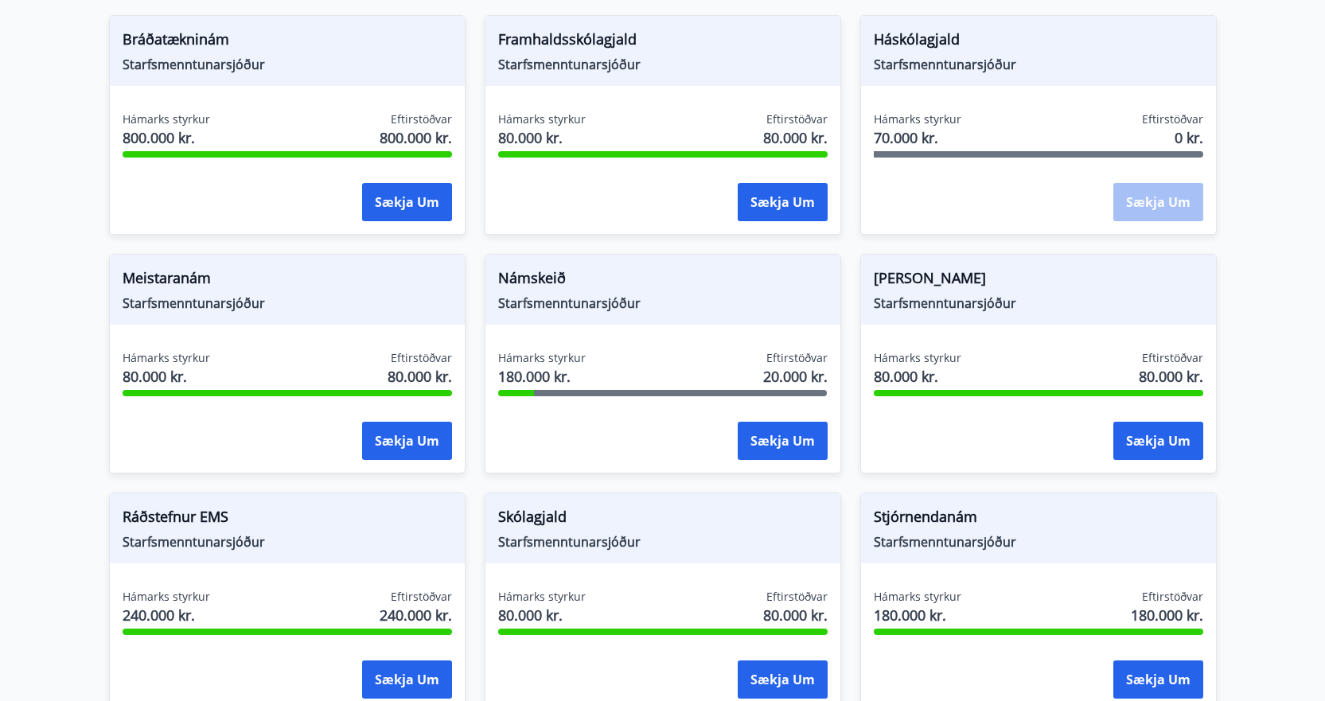
scroll to position [318, 0]
